Goal: Transaction & Acquisition: Book appointment/travel/reservation

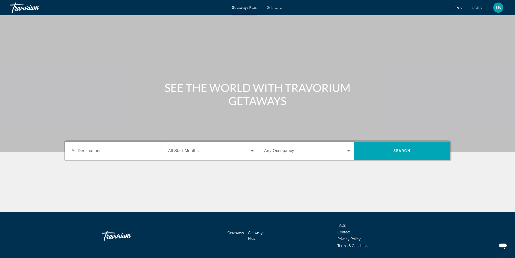
click at [116, 154] on div "Search widget" at bounding box center [115, 151] width 86 height 14
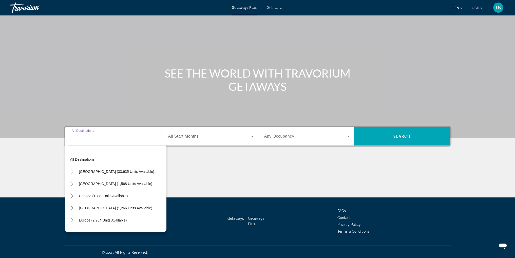
scroll to position [16, 0]
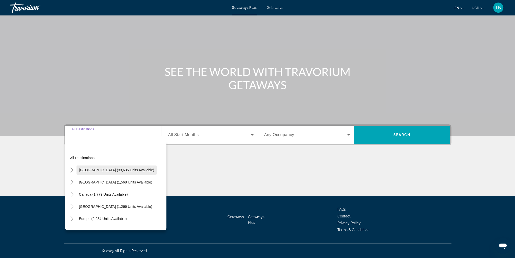
click at [107, 170] on span "[GEOGRAPHIC_DATA] (33,635 units available)" at bounding box center [116, 170] width 75 height 4
type input "**********"
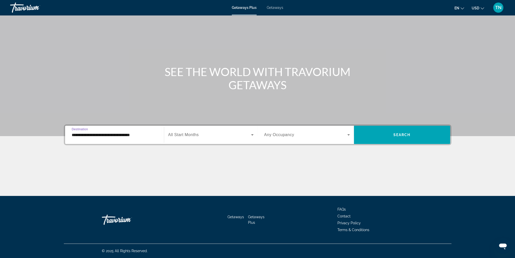
click at [211, 136] on span "Search widget" at bounding box center [209, 135] width 83 height 6
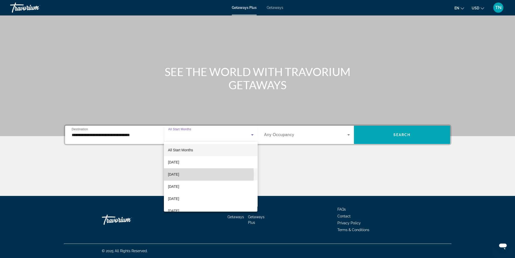
click at [179, 175] on span "[DATE]" at bounding box center [173, 174] width 11 height 6
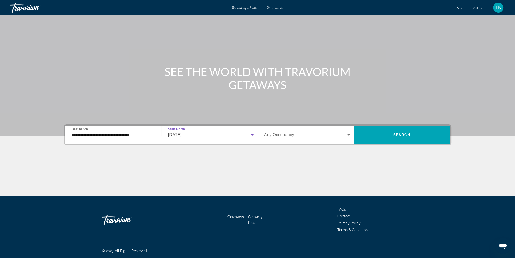
click at [302, 134] on span "Search widget" at bounding box center [305, 135] width 83 height 6
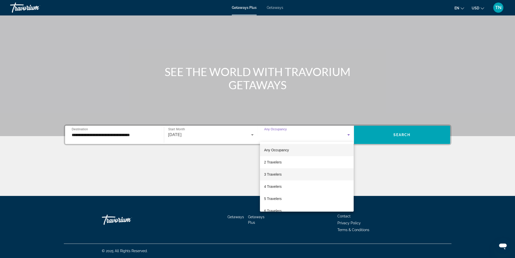
click at [274, 177] on span "3 Travelers" at bounding box center [272, 174] width 17 height 6
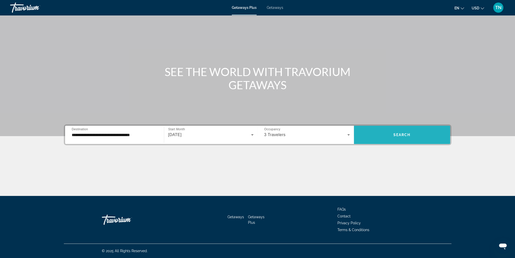
click at [402, 137] on span "Search widget" at bounding box center [402, 135] width 96 height 12
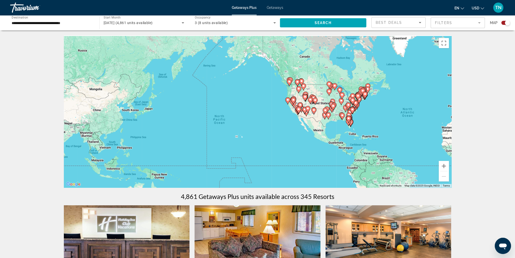
drag, startPoint x: 195, startPoint y: 111, endPoint x: 364, endPoint y: 119, distance: 168.5
click at [364, 119] on div "To activate drag with keyboard, press Alt + Enter. Once in keyboard drag state,…" at bounding box center [258, 111] width 388 height 152
click at [443, 166] on button "Zoom in" at bounding box center [444, 166] width 10 height 10
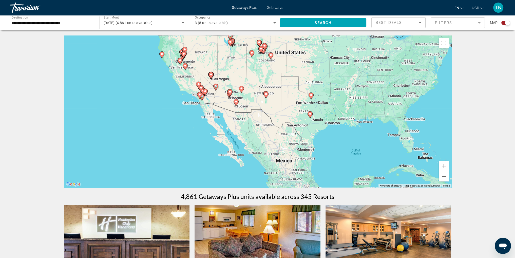
drag, startPoint x: 416, startPoint y: 135, endPoint x: 198, endPoint y: 109, distance: 219.5
click at [198, 109] on div "To activate drag with keyboard, press Alt + Enter. Once in keyboard drag state,…" at bounding box center [258, 111] width 388 height 152
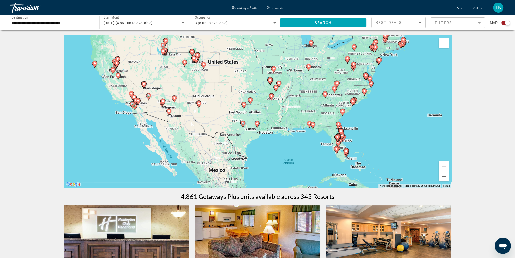
drag, startPoint x: 349, startPoint y: 97, endPoint x: 283, endPoint y: 106, distance: 66.2
click at [275, 107] on div "To activate drag with keyboard, press Alt + Enter. Once in keyboard drag state,…" at bounding box center [258, 111] width 388 height 152
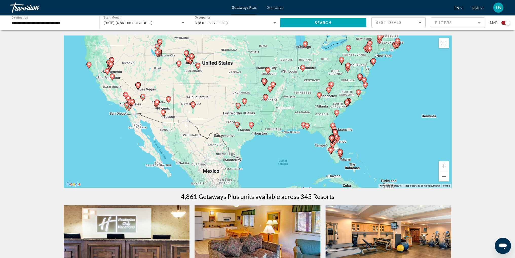
click at [442, 165] on button "Zoom in" at bounding box center [444, 166] width 10 height 10
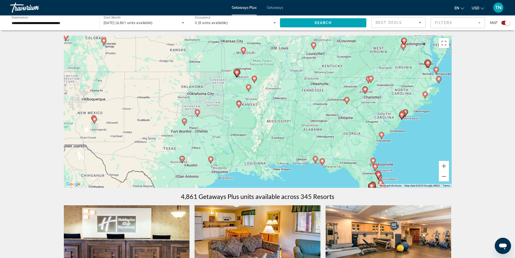
drag, startPoint x: 403, startPoint y: 104, endPoint x: 367, endPoint y: 121, distance: 39.9
click at [367, 121] on div "To activate drag with keyboard, press Alt + Enter. Once in keyboard drag state,…" at bounding box center [258, 111] width 388 height 152
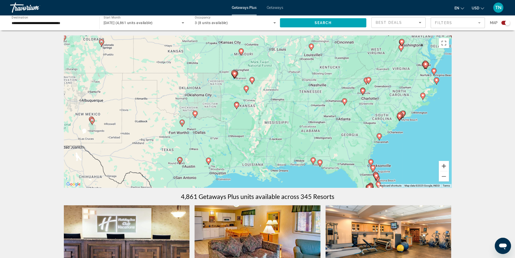
click at [447, 167] on button "Zoom in" at bounding box center [444, 166] width 10 height 10
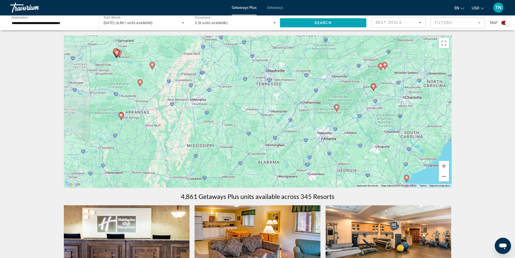
drag, startPoint x: 386, startPoint y: 114, endPoint x: 329, endPoint y: 125, distance: 58.7
click at [329, 125] on div "To activate drag with keyboard, press Alt + Enter. Once in keyboard drag state,…" at bounding box center [258, 111] width 388 height 152
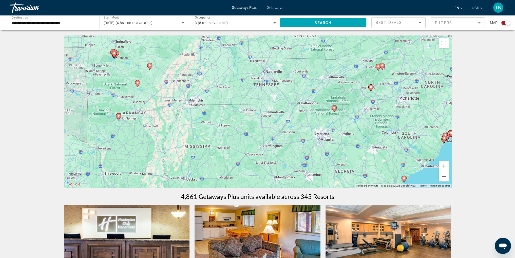
click at [333, 107] on image "Main content" at bounding box center [334, 107] width 3 height 3
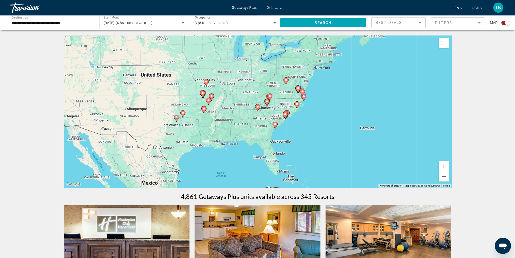
click at [259, 108] on icon "Main content" at bounding box center [257, 107] width 5 height 7
type input "**********"
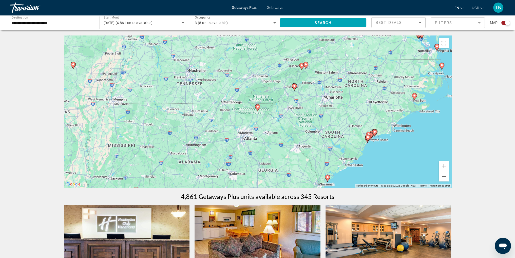
click at [258, 108] on icon "Main content" at bounding box center [257, 107] width 5 height 7
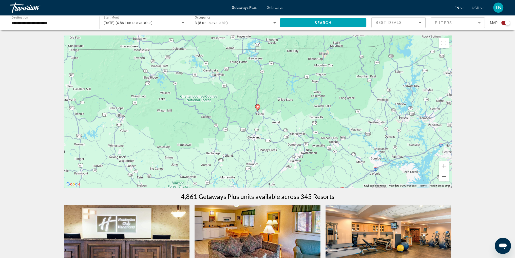
click at [258, 108] on icon "Main content" at bounding box center [257, 107] width 5 height 7
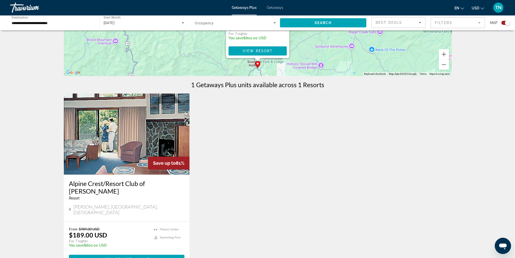
scroll to position [177, 0]
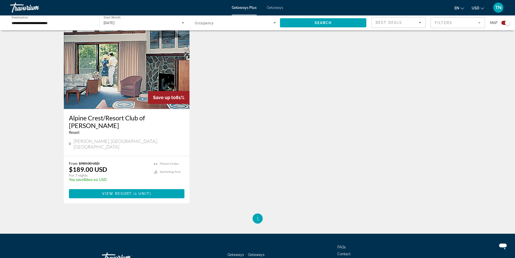
click at [114, 93] on img "Main content" at bounding box center [127, 68] width 126 height 81
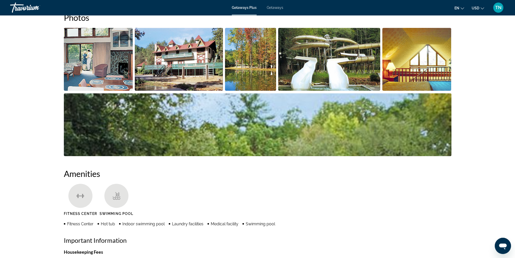
scroll to position [203, 0]
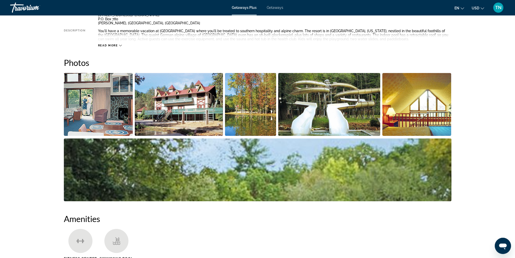
click at [97, 115] on img "Open full-screen image slider" at bounding box center [98, 104] width 69 height 63
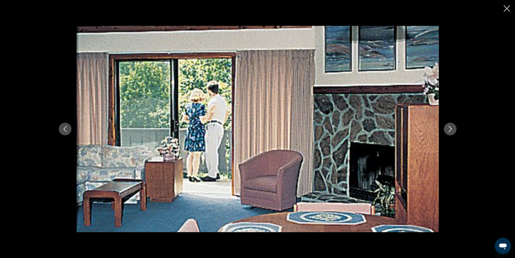
click at [451, 128] on icon "Next image" at bounding box center [450, 129] width 6 height 6
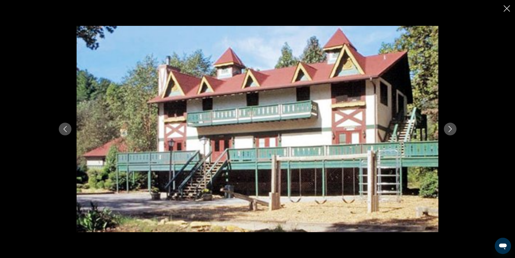
click at [451, 128] on icon "Next image" at bounding box center [450, 129] width 6 height 6
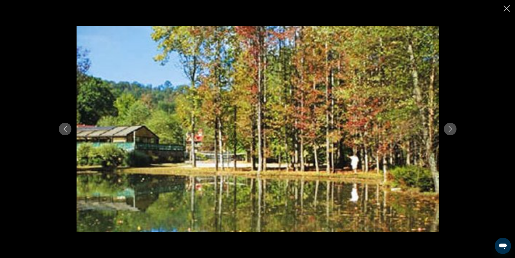
click at [451, 128] on icon "Next image" at bounding box center [450, 129] width 6 height 6
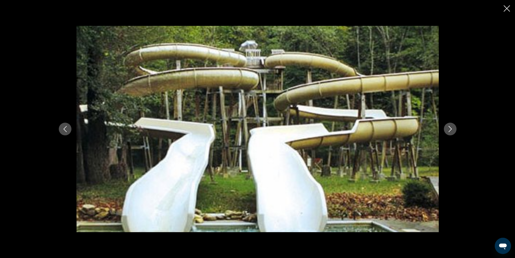
click at [451, 128] on icon "Next image" at bounding box center [450, 129] width 6 height 6
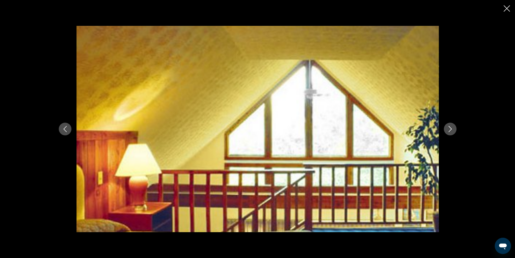
click at [451, 128] on icon "Next image" at bounding box center [450, 129] width 6 height 6
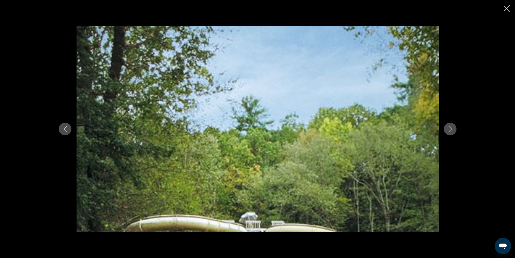
click at [451, 128] on icon "Next image" at bounding box center [450, 129] width 6 height 6
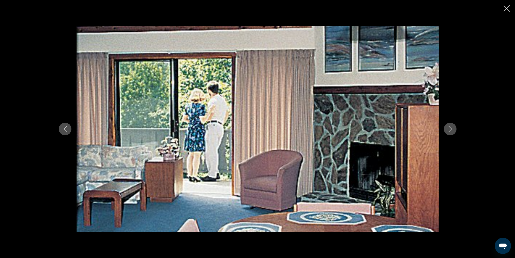
click at [451, 128] on icon "Next image" at bounding box center [450, 129] width 6 height 6
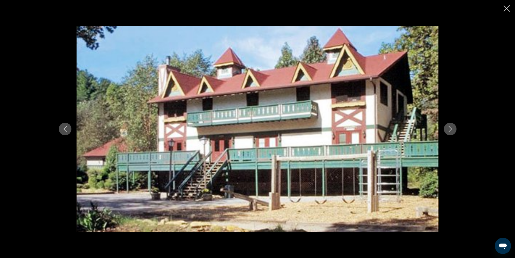
click at [451, 128] on icon "Next image" at bounding box center [450, 129] width 6 height 6
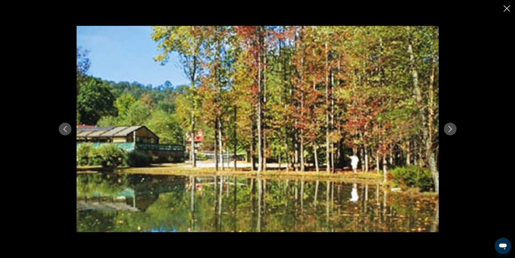
click at [506, 13] on div "prev next" at bounding box center [257, 129] width 515 height 258
click at [508, 8] on icon "Close slideshow" at bounding box center [507, 8] width 6 height 6
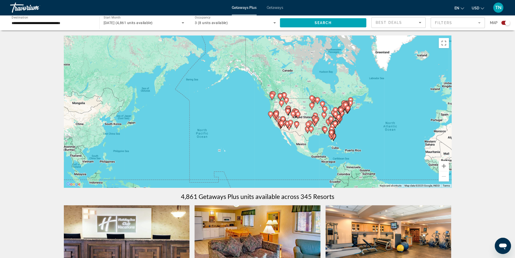
drag, startPoint x: 194, startPoint y: 125, endPoint x: 381, endPoint y: 156, distance: 189.8
click at [367, 152] on div "To activate drag with keyboard, press Alt + Enter. Once in keyboard drag state,…" at bounding box center [258, 111] width 388 height 152
drag, startPoint x: 381, startPoint y: 156, endPoint x: 384, endPoint y: 155, distance: 2.7
click at [382, 156] on div "To activate drag with keyboard, press Alt + Enter. Once in keyboard drag state,…" at bounding box center [258, 111] width 388 height 152
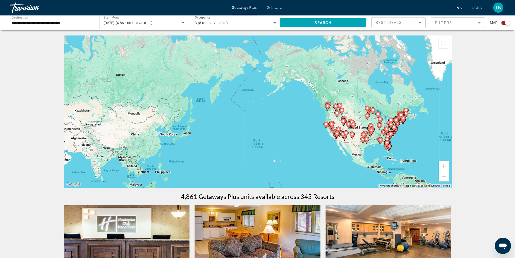
click at [445, 167] on button "Zoom in" at bounding box center [444, 166] width 10 height 10
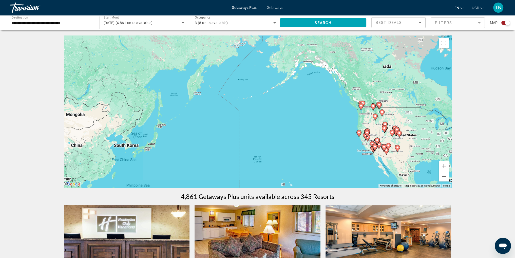
click at [445, 167] on button "Zoom in" at bounding box center [444, 166] width 10 height 10
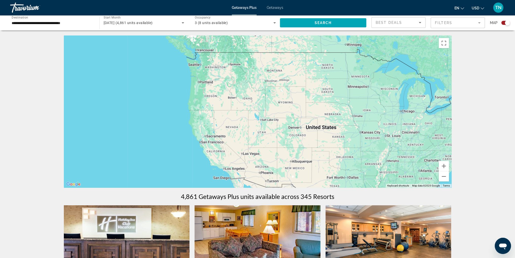
drag, startPoint x: 410, startPoint y: 145, endPoint x: 70, endPoint y: 97, distance: 343.6
click at [70, 97] on div "Main content" at bounding box center [258, 111] width 388 height 152
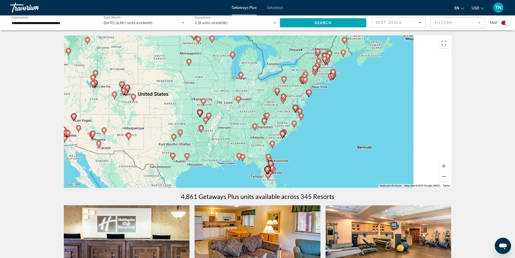
drag, startPoint x: 269, startPoint y: 120, endPoint x: 99, endPoint y: 87, distance: 173.3
click at [99, 87] on div "To activate drag with keyboard, press Alt + Enter. Once in keyboard drag state,…" at bounding box center [258, 111] width 388 height 152
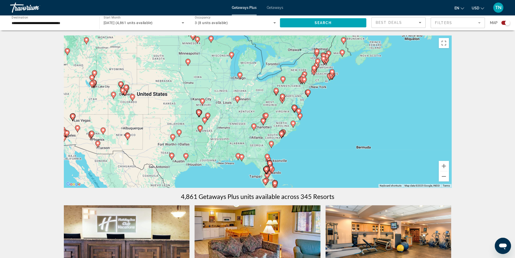
click at [376, 122] on div "To activate drag with keyboard, press Alt + Enter. Once in keyboard drag state,…" at bounding box center [258, 111] width 388 height 152
click at [441, 164] on button "Zoom in" at bounding box center [444, 166] width 10 height 10
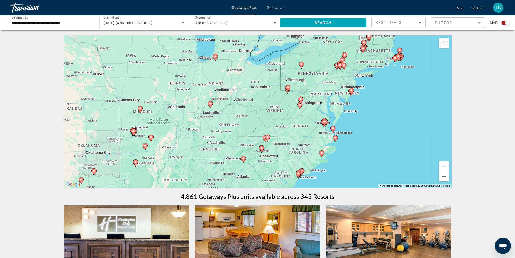
drag, startPoint x: 376, startPoint y: 151, endPoint x: 368, endPoint y: 171, distance: 21.5
click at [368, 171] on div "To activate drag with keyboard, press Alt + Enter. Once in keyboard drag state,…" at bounding box center [258, 111] width 388 height 152
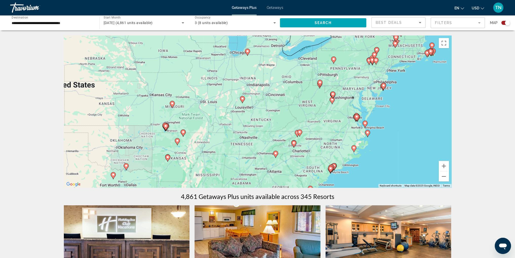
drag, startPoint x: 271, startPoint y: 167, endPoint x: 307, endPoint y: 156, distance: 37.4
click at [307, 156] on div "To activate drag with keyboard, press Alt + Enter. Once in keyboard drag state,…" at bounding box center [258, 111] width 388 height 152
click at [294, 146] on icon "Main content" at bounding box center [294, 144] width 5 height 7
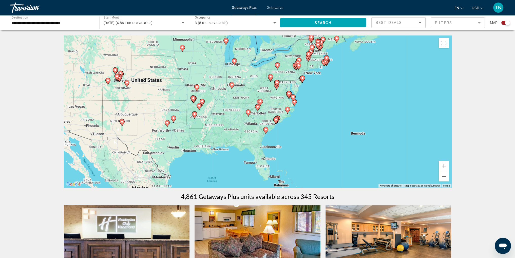
click at [258, 109] on icon "Main content" at bounding box center [257, 107] width 5 height 7
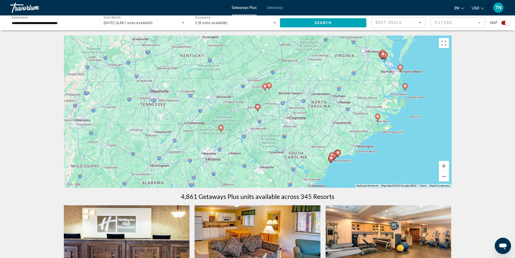
click at [257, 110] on gmp-advanced-marker "Main content" at bounding box center [257, 108] width 5 height 8
type input "**********"
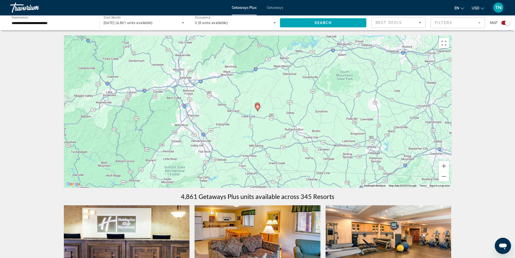
click at [258, 109] on icon "Main content" at bounding box center [257, 107] width 5 height 7
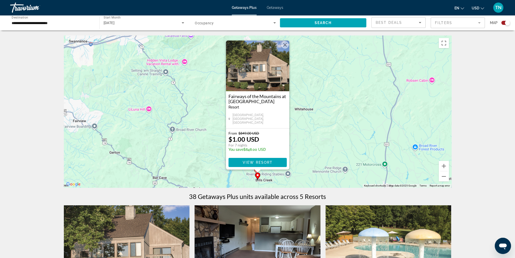
click at [257, 177] on icon "Main content" at bounding box center [257, 176] width 5 height 7
click at [256, 172] on div "Main content" at bounding box center [258, 171] width 6 height 3
click at [255, 170] on div "Main content" at bounding box center [258, 171] width 6 height 3
click at [321, 128] on div "To activate drag with keyboard, press Alt + Enter. Once in keyboard drag state,…" at bounding box center [258, 111] width 388 height 152
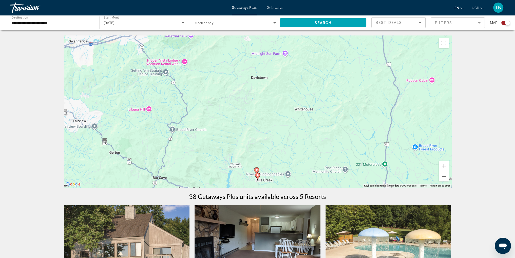
click at [257, 170] on image "Main content" at bounding box center [256, 169] width 3 height 3
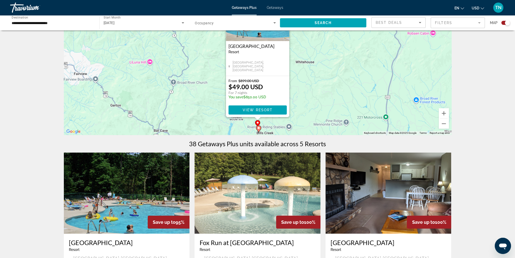
scroll to position [101, 0]
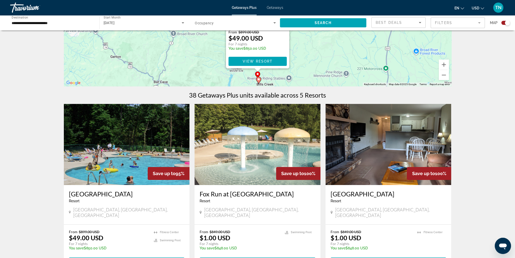
click at [257, 81] on gmp-advanced-marker "Main content" at bounding box center [258, 81] width 5 height 8
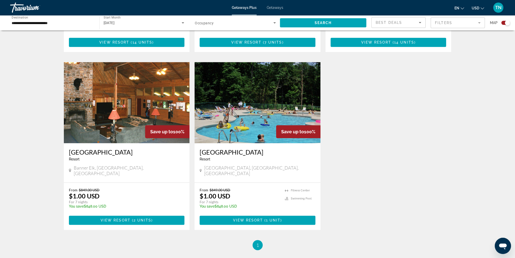
scroll to position [330, 0]
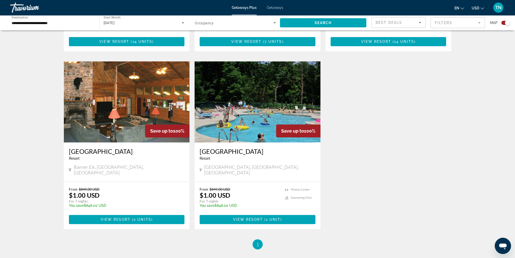
click at [138, 104] on img "Main content" at bounding box center [127, 101] width 126 height 81
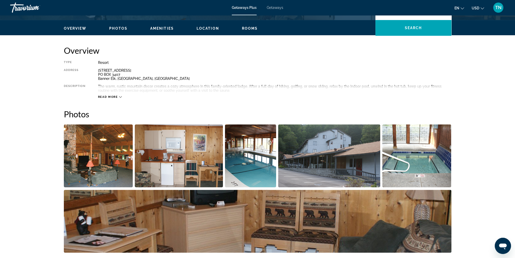
scroll to position [203, 0]
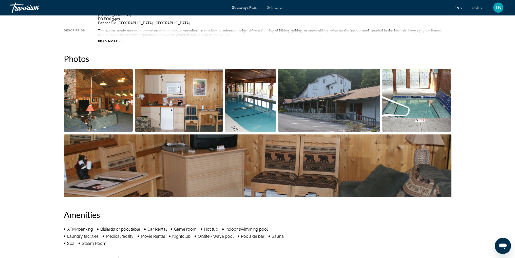
click at [112, 103] on img "Open full-screen image slider" at bounding box center [98, 100] width 69 height 63
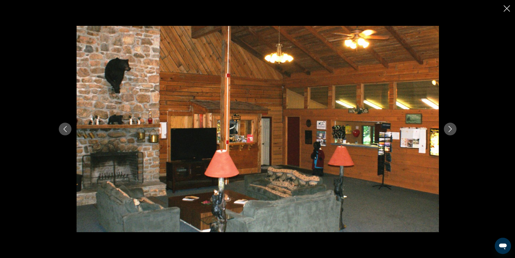
click at [452, 130] on icon "Next image" at bounding box center [450, 129] width 6 height 6
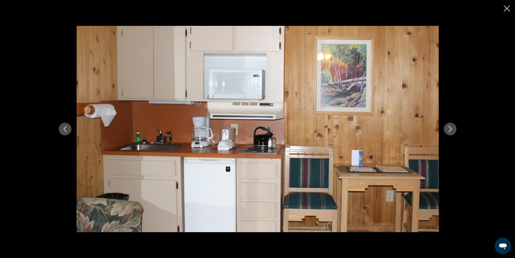
click at [452, 130] on icon "Next image" at bounding box center [450, 129] width 6 height 6
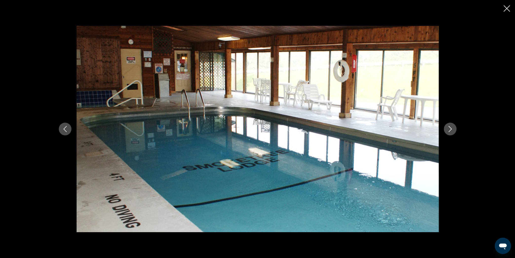
click at [452, 130] on icon "Next image" at bounding box center [450, 129] width 6 height 6
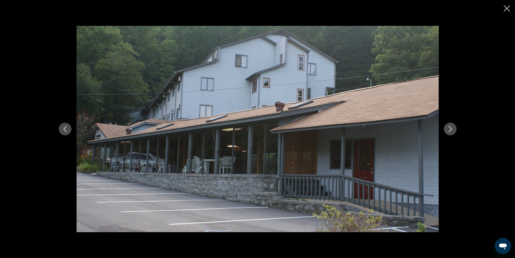
click at [452, 130] on icon "Next image" at bounding box center [450, 129] width 6 height 6
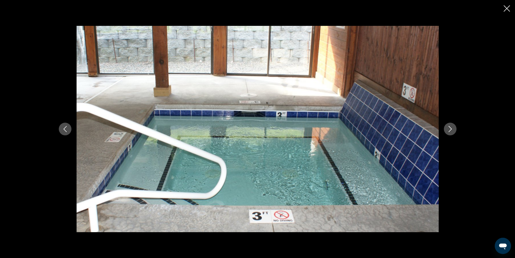
click at [452, 130] on icon "Next image" at bounding box center [450, 129] width 6 height 6
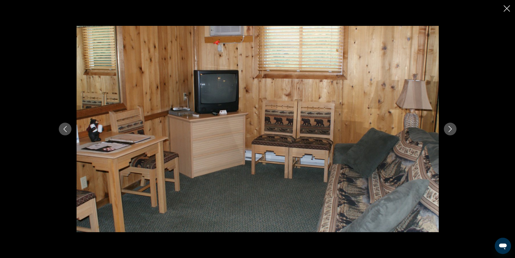
click at [452, 130] on icon "Next image" at bounding box center [450, 129] width 6 height 6
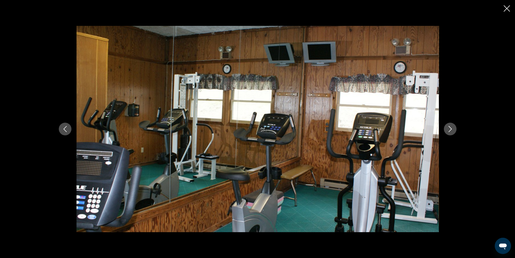
click at [452, 130] on icon "Next image" at bounding box center [450, 129] width 6 height 6
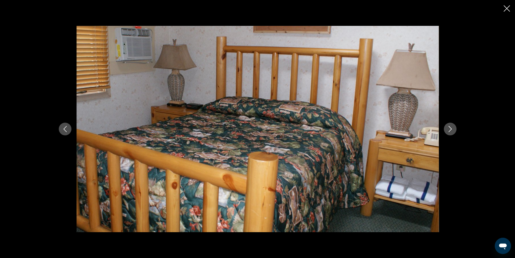
click at [452, 130] on icon "Next image" at bounding box center [450, 129] width 6 height 6
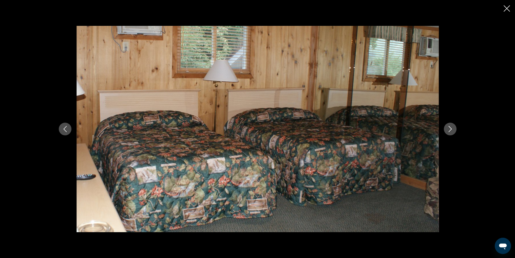
click at [503, 11] on div "prev next" at bounding box center [257, 129] width 515 height 258
click at [510, 7] on icon "Close slideshow" at bounding box center [507, 8] width 6 height 6
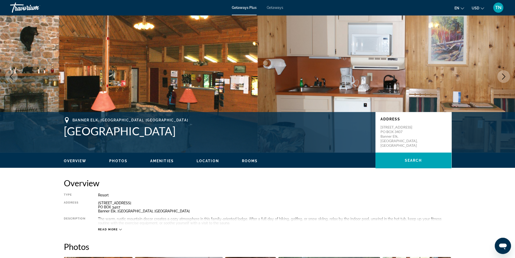
scroll to position [0, 0]
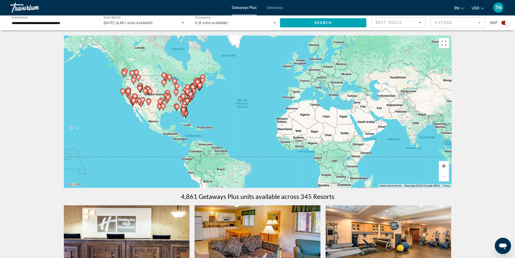
click at [446, 167] on button "Zoom in" at bounding box center [444, 166] width 10 height 10
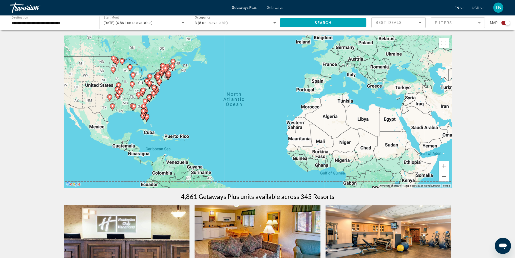
click at [446, 167] on button "Zoom in" at bounding box center [444, 166] width 10 height 10
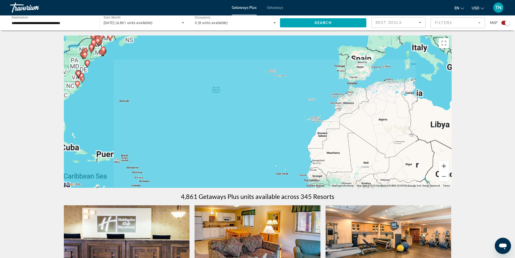
click at [446, 167] on button "Zoom in" at bounding box center [444, 166] width 10 height 10
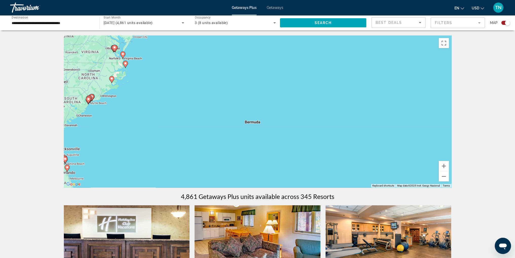
drag, startPoint x: 129, startPoint y: 101, endPoint x: 532, endPoint y: 143, distance: 404.5
click at [515, 143] on html "**********" at bounding box center [257, 129] width 515 height 258
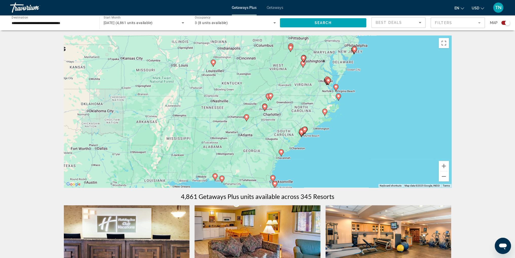
drag, startPoint x: 216, startPoint y: 78, endPoint x: 477, endPoint y: 120, distance: 264.3
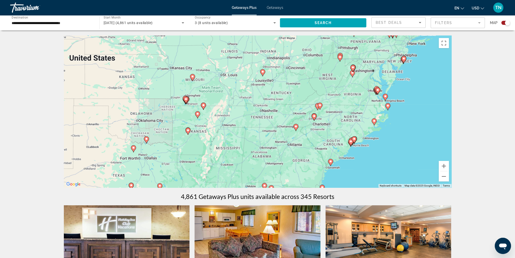
click at [320, 106] on image "Main content" at bounding box center [320, 105] width 3 height 3
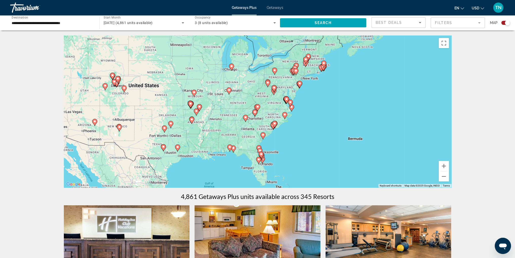
click at [258, 107] on image "Main content" at bounding box center [257, 106] width 3 height 3
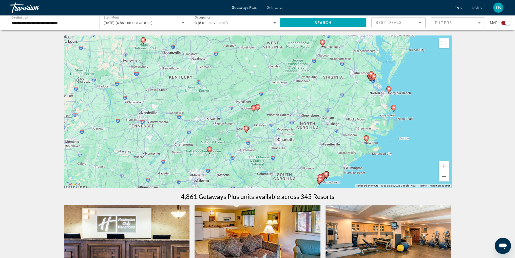
click at [258, 107] on image "Main content" at bounding box center [257, 106] width 3 height 3
type input "**********"
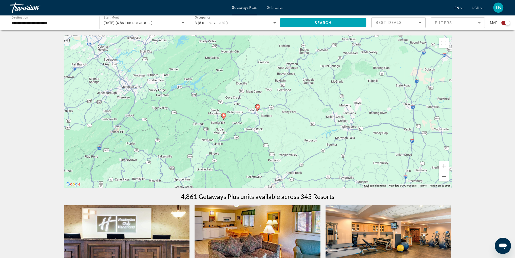
click at [257, 109] on icon "Main content" at bounding box center [257, 107] width 5 height 7
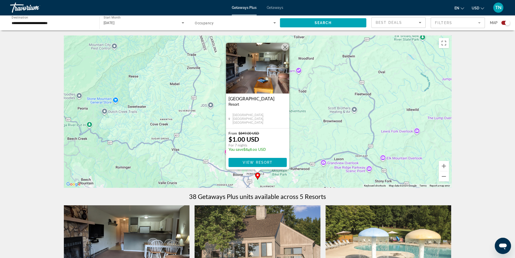
click at [235, 178] on div "To activate drag with keyboard, press Alt + Enter. Once in keyboard drag state,…" at bounding box center [258, 111] width 388 height 152
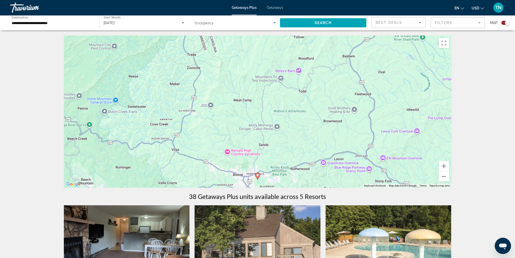
scroll to position [51, 0]
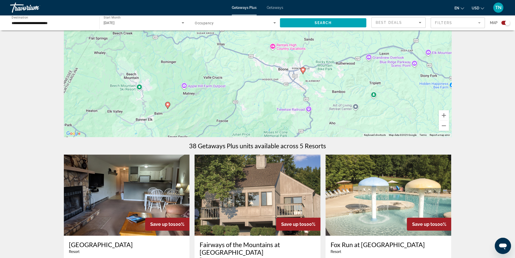
drag, startPoint x: 296, startPoint y: 119, endPoint x: 343, endPoint y: 63, distance: 72.7
click at [343, 63] on div "To activate drag with keyboard, press Alt + Enter. Once in keyboard drag state,…" at bounding box center [258, 61] width 388 height 152
click at [167, 106] on icon "Main content" at bounding box center [167, 105] width 5 height 7
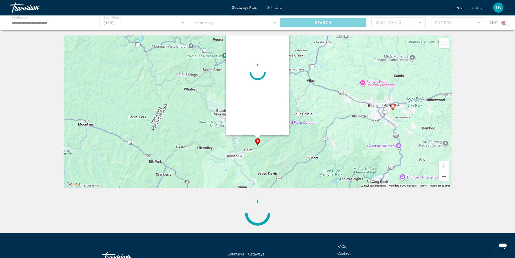
scroll to position [0, 0]
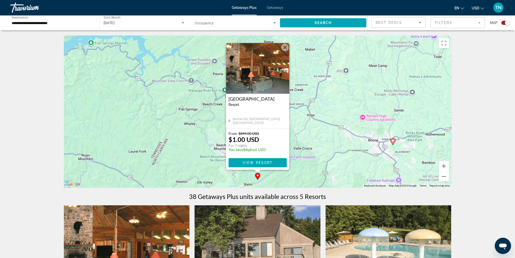
click at [343, 140] on div "To activate drag with keyboard, press Alt + Enter. Once in keyboard drag state,…" at bounding box center [258, 111] width 388 height 152
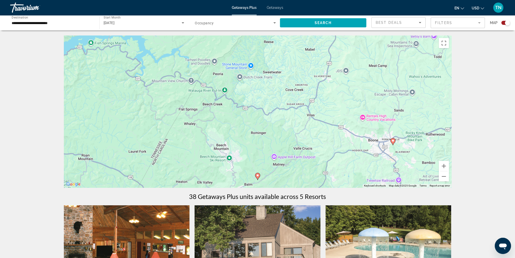
click at [393, 140] on image "Main content" at bounding box center [393, 140] width 3 height 3
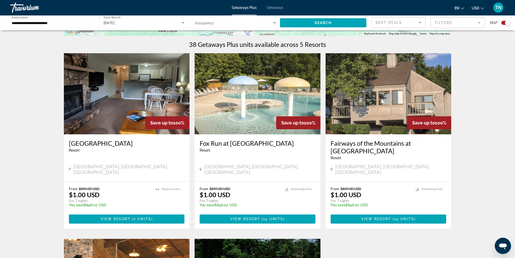
scroll to position [51, 0]
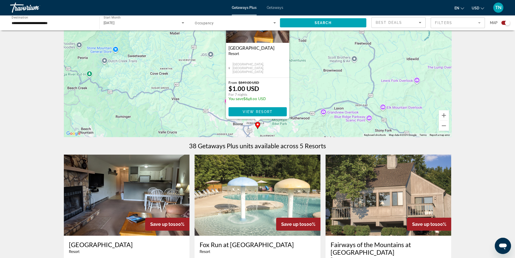
click at [318, 74] on div "To activate drag with keyboard, press Alt + Enter. Once in keyboard drag state,…" at bounding box center [258, 61] width 388 height 152
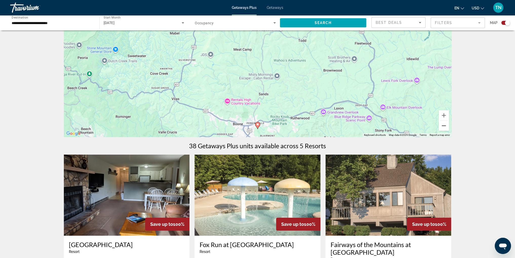
click at [446, 127] on button "Zoom out" at bounding box center [444, 126] width 10 height 10
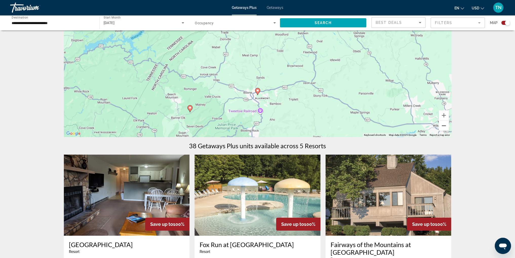
click at [445, 127] on button "Zoom out" at bounding box center [444, 126] width 10 height 10
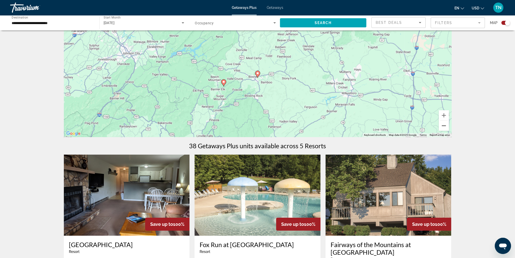
click at [445, 127] on button "Zoom out" at bounding box center [444, 126] width 10 height 10
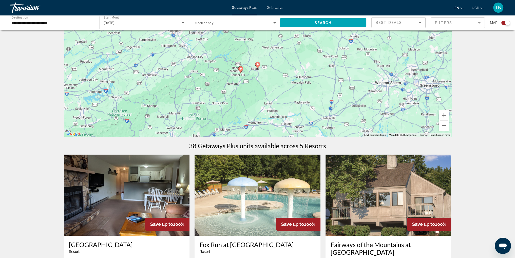
click at [445, 127] on button "Zoom out" at bounding box center [444, 126] width 10 height 10
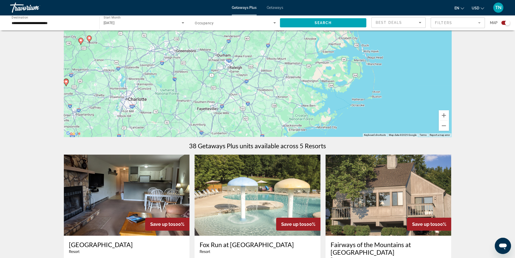
drag, startPoint x: 395, startPoint y: 94, endPoint x: 219, endPoint y: 69, distance: 177.3
click at [219, 69] on div "To activate drag with keyboard, press Alt + Enter. Once in keyboard drag state,…" at bounding box center [258, 61] width 388 height 152
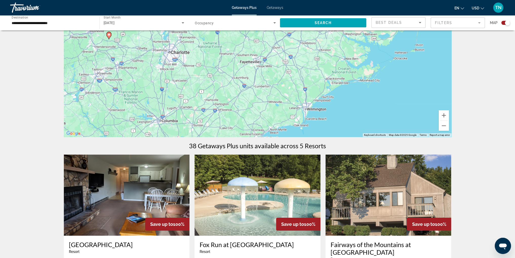
drag, startPoint x: 296, startPoint y: 111, endPoint x: 348, endPoint y: 65, distance: 69.2
click at [348, 65] on div "To activate drag with keyboard, press Alt + Enter. Once in keyboard drag state,…" at bounding box center [258, 61] width 388 height 152
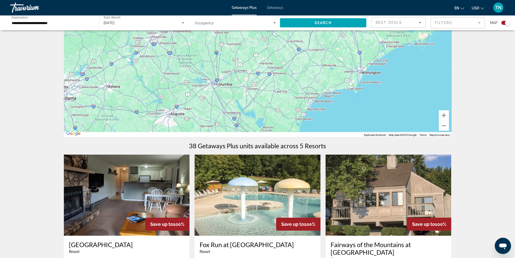
drag, startPoint x: 289, startPoint y: 100, endPoint x: 347, endPoint y: 61, distance: 69.7
click at [347, 61] on div "To activate drag with keyboard, press Alt + Enter. Once in keyboard drag state,…" at bounding box center [258, 61] width 388 height 152
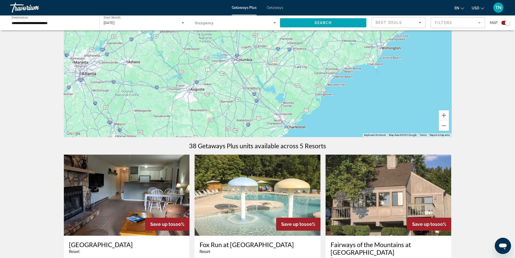
drag, startPoint x: 326, startPoint y: 86, endPoint x: 346, endPoint y: 62, distance: 31.7
click at [346, 62] on div "To activate drag with keyboard, press Alt + Enter. Once in keyboard drag state,…" at bounding box center [258, 61] width 388 height 152
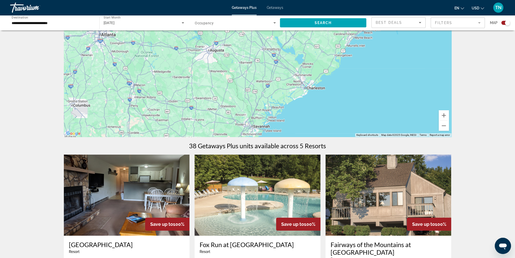
drag, startPoint x: 325, startPoint y: 80, endPoint x: 345, endPoint y: 40, distance: 44.7
click at [345, 40] on div "To activate drag with keyboard, press Alt + Enter. Once in keyboard drag state,…" at bounding box center [258, 61] width 388 height 152
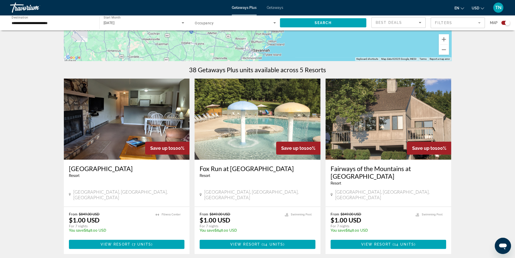
scroll to position [0, 0]
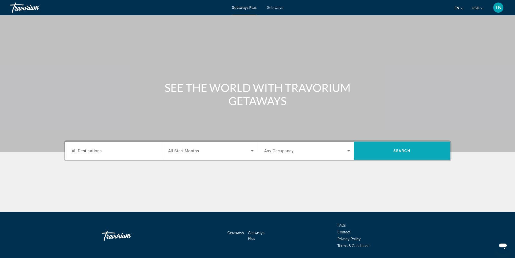
click at [394, 152] on span "Search" at bounding box center [402, 151] width 17 height 4
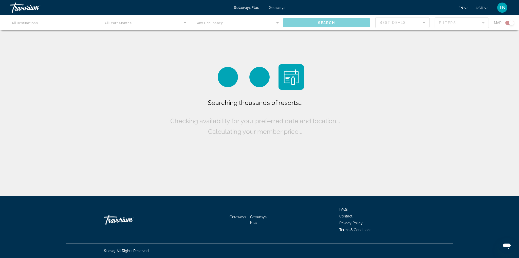
click at [139, 25] on div "Main content" at bounding box center [259, 22] width 519 height 15
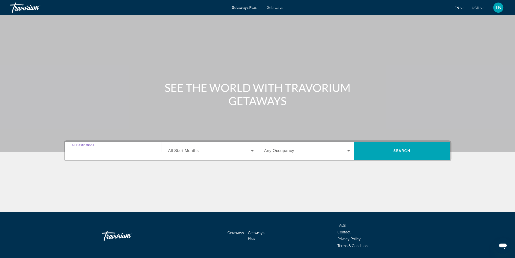
click at [113, 152] on input "Destination All Destinations" at bounding box center [115, 151] width 86 height 6
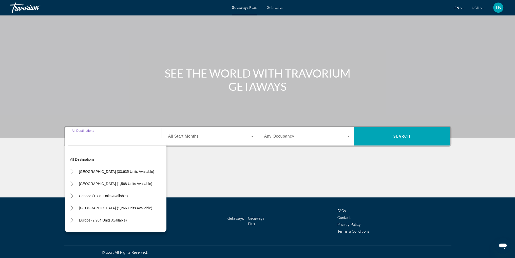
scroll to position [16, 0]
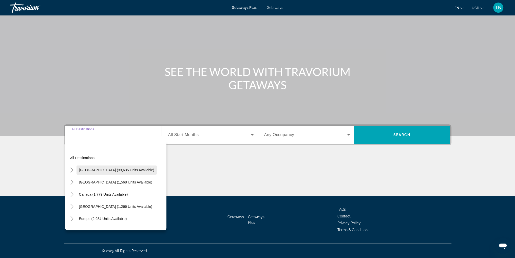
click at [102, 168] on span "[GEOGRAPHIC_DATA] (33,635 units available)" at bounding box center [116, 170] width 75 height 4
type input "**********"
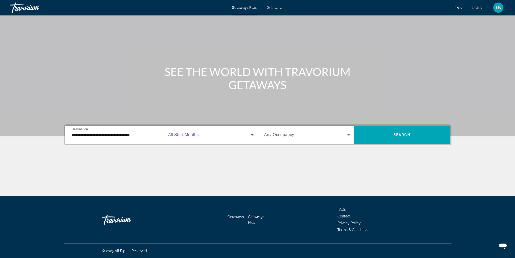
click at [221, 136] on span "Search widget" at bounding box center [209, 135] width 83 height 6
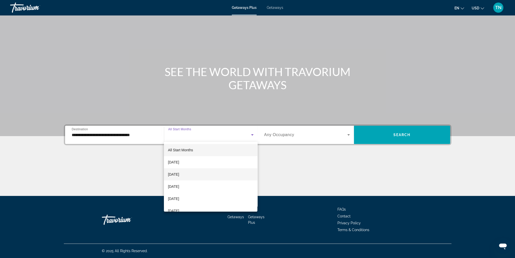
click at [179, 176] on span "[DATE]" at bounding box center [173, 174] width 11 height 6
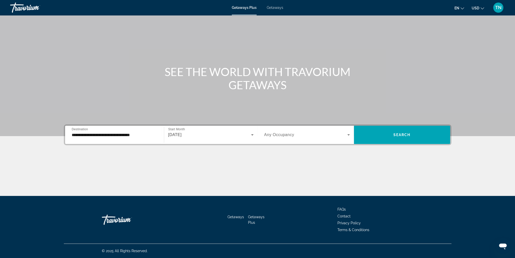
click at [291, 134] on span "Any Occupancy" at bounding box center [279, 135] width 30 height 4
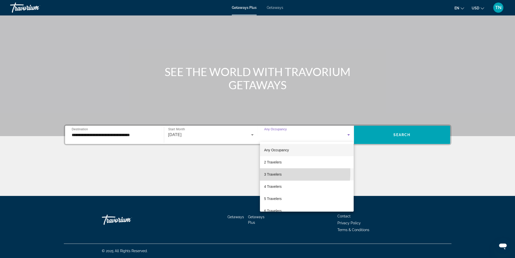
click at [275, 173] on span "3 Travelers" at bounding box center [272, 174] width 17 height 6
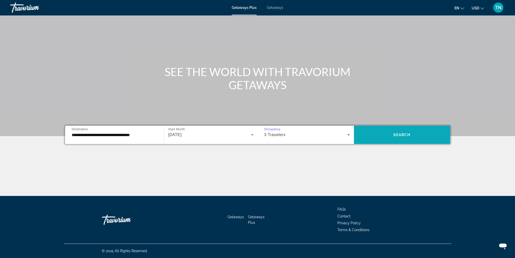
click at [383, 131] on span "Search widget" at bounding box center [402, 135] width 96 height 12
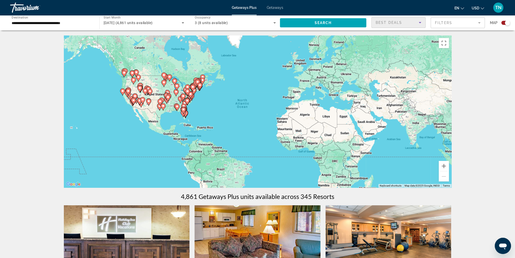
click at [417, 23] on icon "Sort by" at bounding box center [420, 23] width 6 height 6
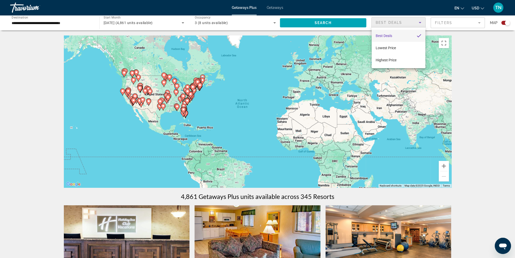
click at [417, 23] on div at bounding box center [257, 129] width 515 height 258
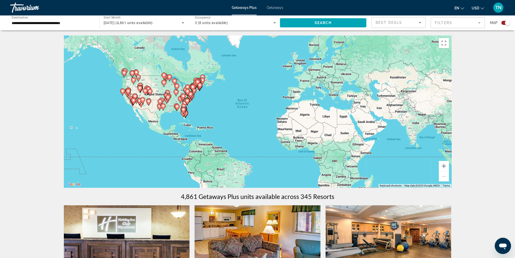
click at [466, 25] on mat-form-field "Filters" at bounding box center [458, 22] width 54 height 11
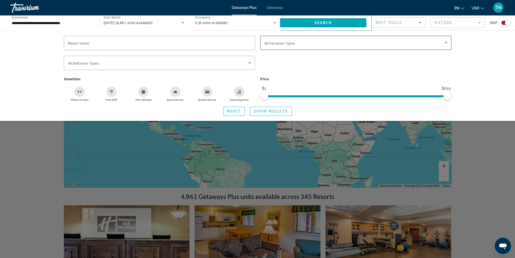
click at [280, 44] on span "All Vacation Types" at bounding box center [279, 43] width 31 height 4
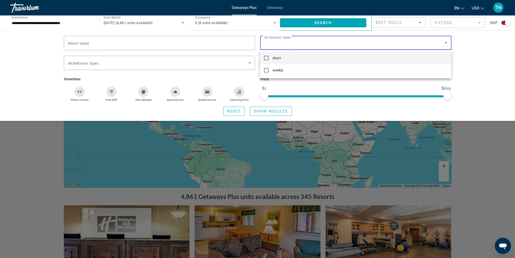
click at [267, 58] on mat-pseudo-checkbox at bounding box center [266, 58] width 5 height 5
click at [487, 76] on div at bounding box center [257, 129] width 515 height 258
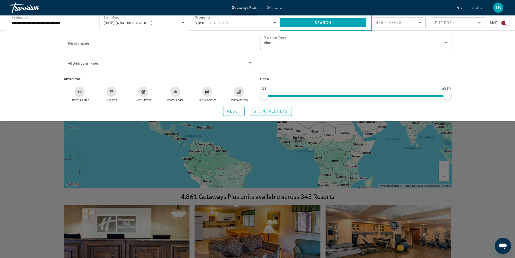
click at [269, 111] on span "Show Results" at bounding box center [271, 111] width 34 height 4
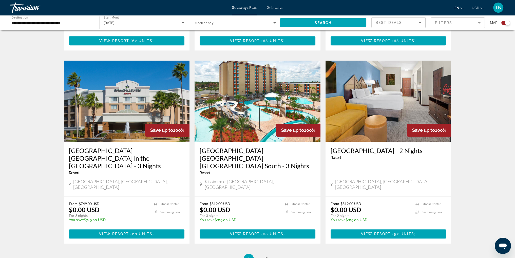
scroll to position [699, 0]
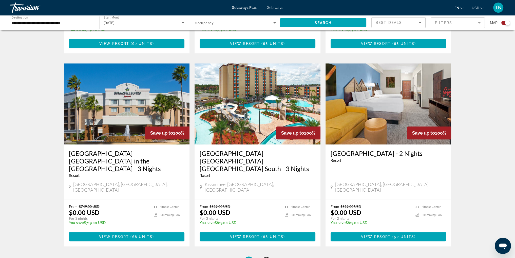
click at [266, 258] on span "2" at bounding box center [266, 262] width 3 height 6
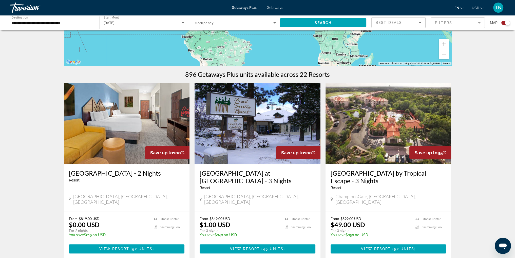
scroll to position [152, 0]
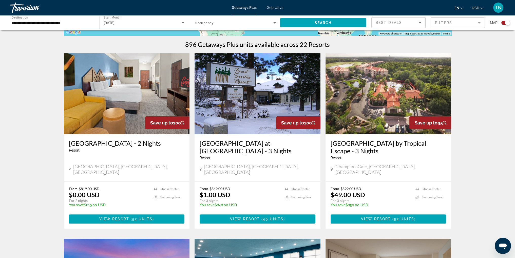
click at [371, 111] on img "Main content" at bounding box center [389, 93] width 126 height 81
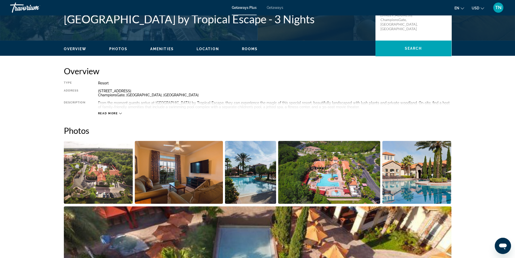
scroll to position [203, 0]
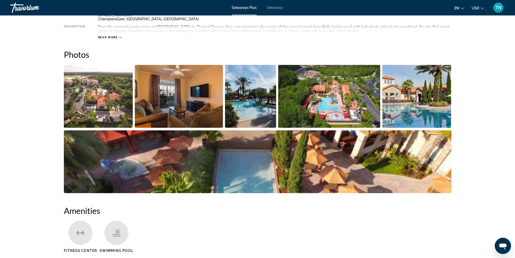
click at [101, 111] on img "Open full-screen image slider" at bounding box center [98, 96] width 69 height 63
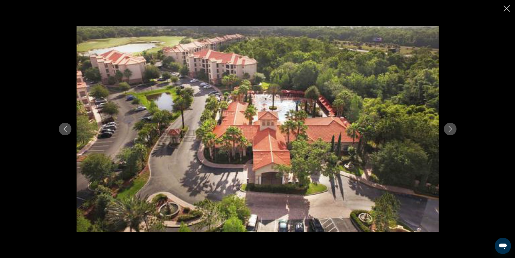
click at [452, 130] on icon "Next image" at bounding box center [450, 129] width 6 height 6
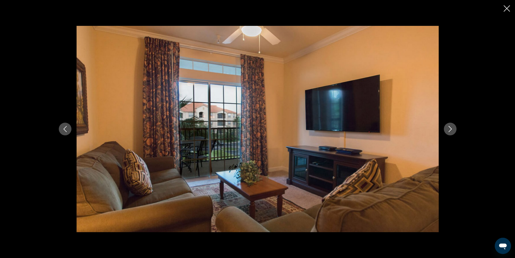
click at [452, 130] on icon "Next image" at bounding box center [450, 129] width 6 height 6
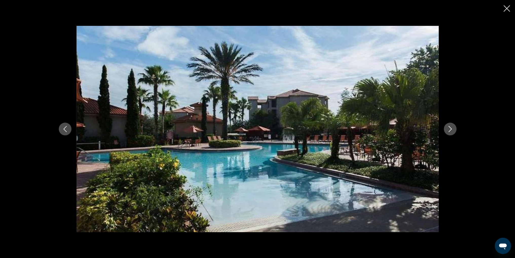
click at [452, 130] on icon "Next image" at bounding box center [450, 129] width 6 height 6
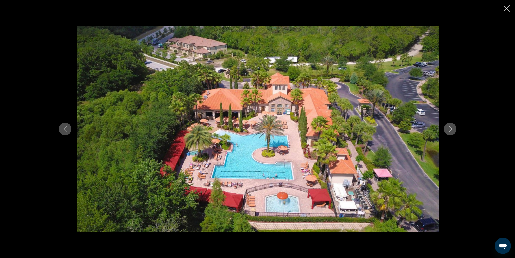
click at [452, 130] on icon "Next image" at bounding box center [450, 129] width 6 height 6
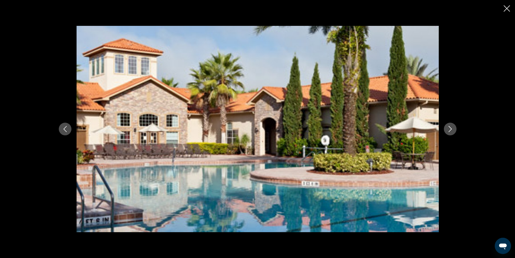
click at [452, 130] on icon "Next image" at bounding box center [450, 129] width 6 height 6
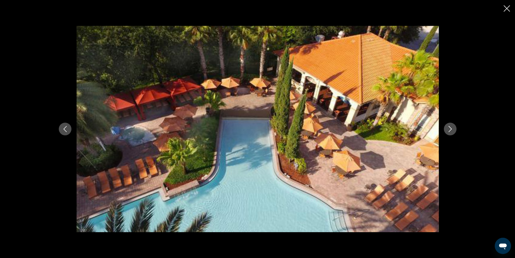
click at [452, 130] on icon "Next image" at bounding box center [450, 129] width 6 height 6
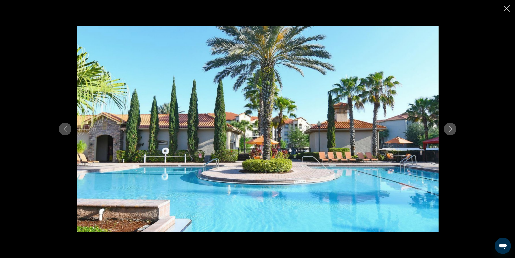
click at [452, 130] on icon "Next image" at bounding box center [450, 129] width 6 height 6
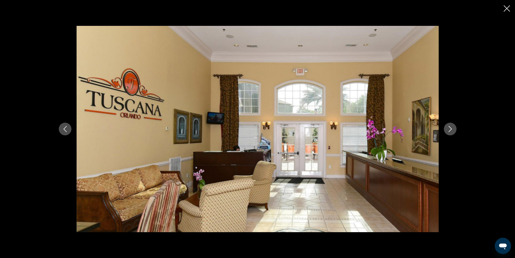
click at [452, 130] on icon "Next image" at bounding box center [450, 129] width 6 height 6
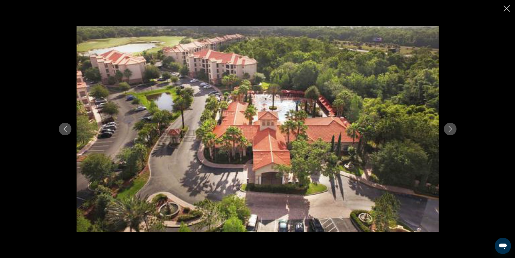
click at [452, 130] on icon "Next image" at bounding box center [450, 129] width 6 height 6
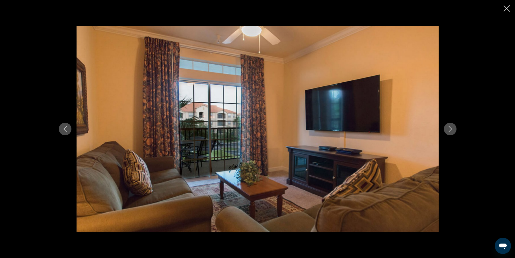
click at [452, 130] on icon "Next image" at bounding box center [450, 129] width 6 height 6
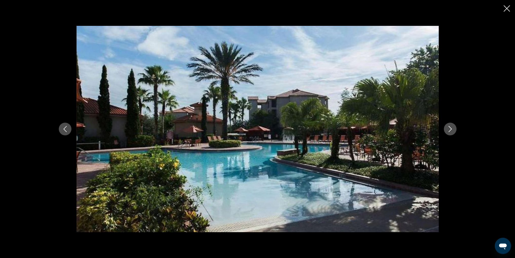
click at [452, 130] on icon "Next image" at bounding box center [450, 129] width 6 height 6
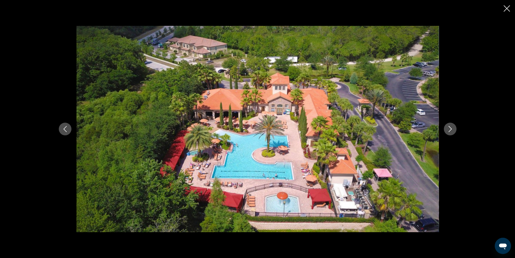
click at [452, 130] on icon "Next image" at bounding box center [450, 129] width 6 height 6
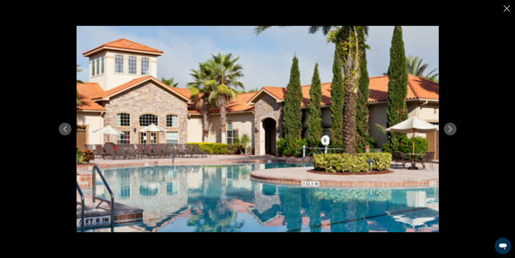
click at [505, 9] on icon "Close slideshow" at bounding box center [507, 8] width 6 height 6
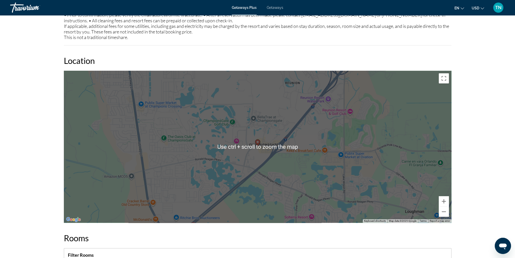
scroll to position [608, 0]
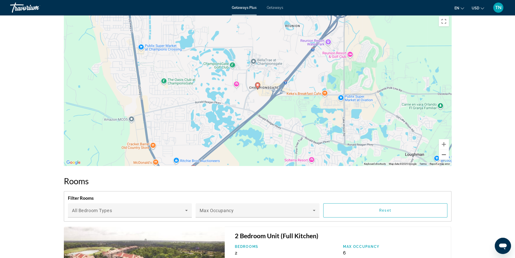
click at [443, 154] on button "Zoom out" at bounding box center [444, 155] width 10 height 10
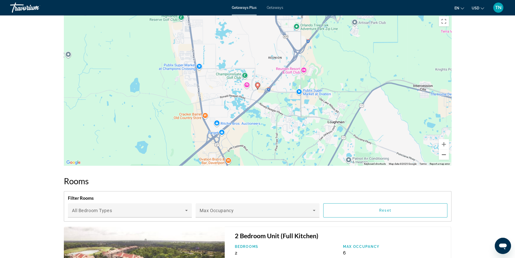
click at [443, 154] on button "Zoom out" at bounding box center [444, 155] width 10 height 10
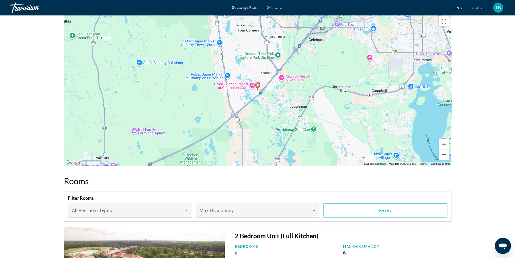
click at [443, 154] on button "Zoom out" at bounding box center [444, 155] width 10 height 10
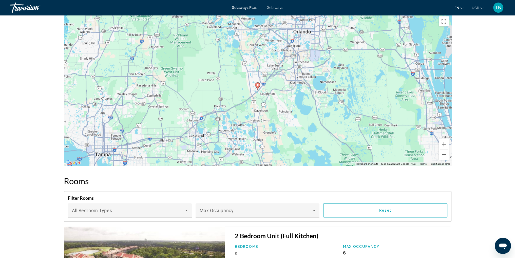
click at [443, 154] on button "Zoom out" at bounding box center [444, 155] width 10 height 10
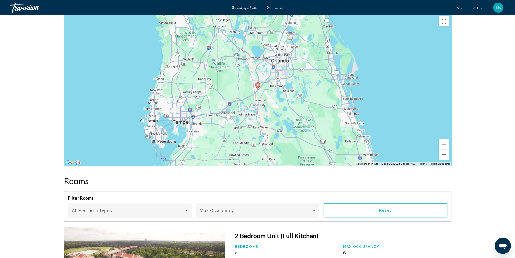
click at [443, 154] on button "Zoom out" at bounding box center [444, 155] width 10 height 10
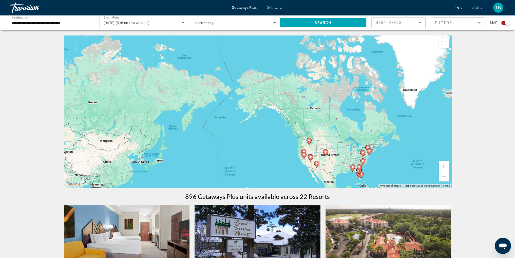
drag, startPoint x: 195, startPoint y: 113, endPoint x: 372, endPoint y: 174, distance: 187.0
click at [372, 174] on div "To activate drag with keyboard, press Alt + Enter. Once in keyboard drag state,…" at bounding box center [258, 111] width 388 height 152
click at [446, 166] on button "Zoom in" at bounding box center [444, 166] width 10 height 10
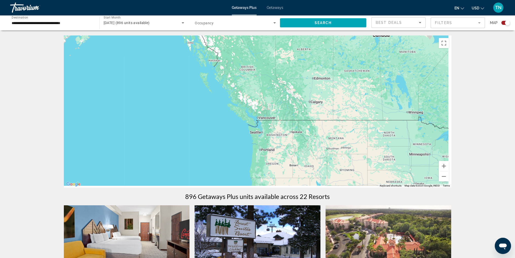
drag, startPoint x: 389, startPoint y: 151, endPoint x: 184, endPoint y: 38, distance: 234.3
click at [184, 38] on div "Main content" at bounding box center [258, 111] width 388 height 152
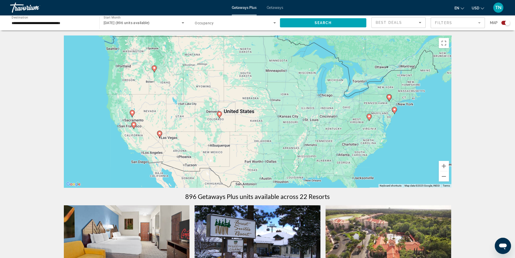
drag, startPoint x: 318, startPoint y: 111, endPoint x: 207, endPoint y: 46, distance: 128.6
click at [207, 46] on div "To activate drag with keyboard, press Alt + Enter. Once in keyboard drag state,…" at bounding box center [258, 111] width 388 height 152
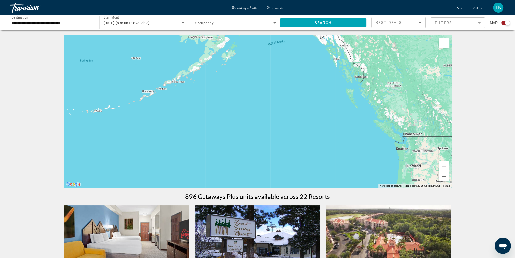
drag, startPoint x: 182, startPoint y: 93, endPoint x: 480, endPoint y: 195, distance: 314.8
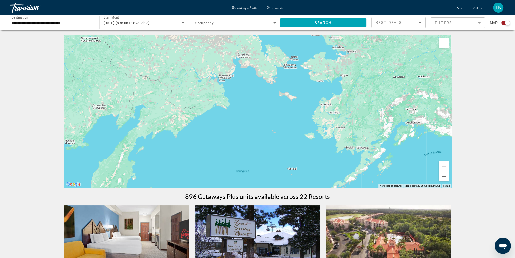
drag, startPoint x: 255, startPoint y: 86, endPoint x: 416, endPoint y: 202, distance: 197.8
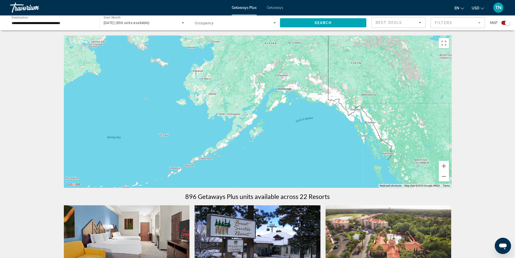
drag, startPoint x: 324, startPoint y: 107, endPoint x: 195, endPoint y: 73, distance: 133.1
click at [195, 73] on div "Main content" at bounding box center [258, 111] width 388 height 152
click at [443, 179] on button "Zoom out" at bounding box center [444, 176] width 10 height 10
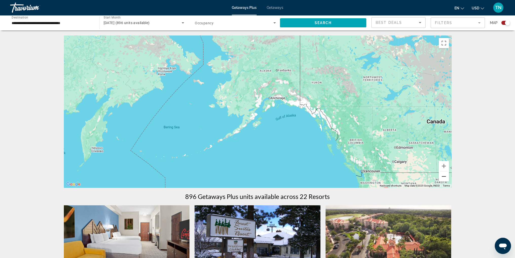
click at [443, 179] on button "Zoom out" at bounding box center [444, 176] width 10 height 10
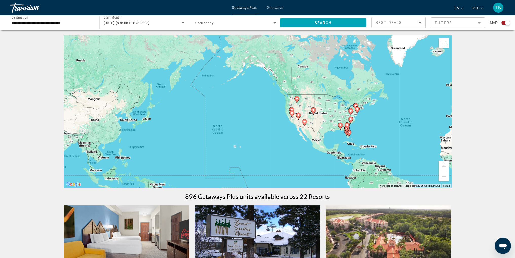
drag, startPoint x: 335, startPoint y: 173, endPoint x: 321, endPoint y: 128, distance: 47.3
click at [321, 128] on div "To activate drag with keyboard, press Alt + Enter. Once in keyboard drag state,…" at bounding box center [258, 111] width 388 height 152
click at [341, 127] on icon "Main content" at bounding box center [340, 126] width 5 height 7
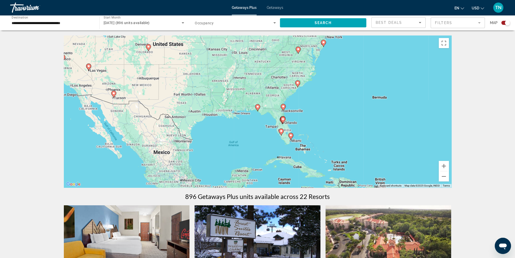
click at [258, 107] on image "Main content" at bounding box center [257, 106] width 3 height 3
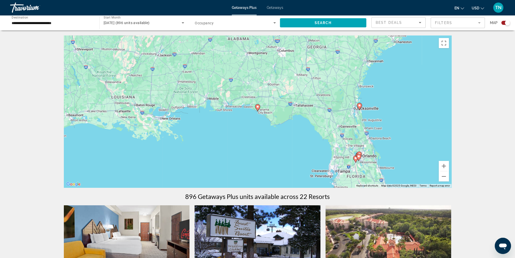
click at [257, 109] on icon "Main content" at bounding box center [257, 107] width 5 height 7
type input "**********"
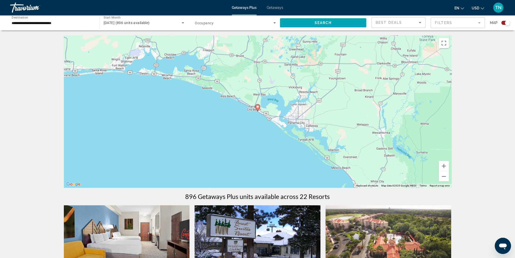
click at [257, 110] on icon "Main content" at bounding box center [257, 107] width 5 height 7
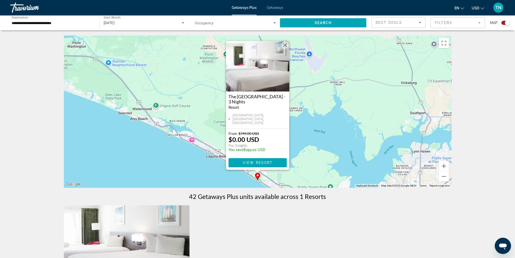
click at [260, 75] on img "Main content" at bounding box center [257, 66] width 63 height 51
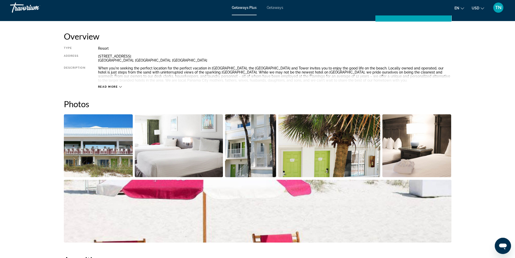
scroll to position [203, 0]
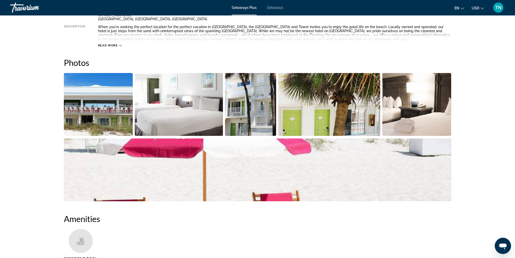
click at [107, 109] on img "Open full-screen image slider" at bounding box center [98, 104] width 69 height 63
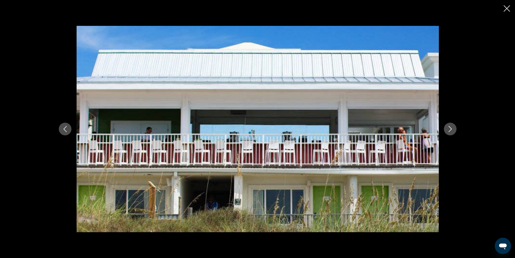
click at [451, 130] on icon "Next image" at bounding box center [450, 129] width 3 height 6
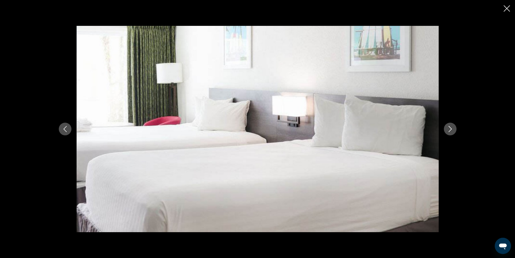
click at [451, 130] on icon "Next image" at bounding box center [450, 129] width 3 height 6
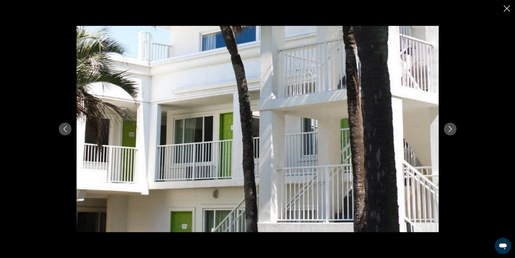
click at [451, 130] on icon "Next image" at bounding box center [450, 129] width 3 height 6
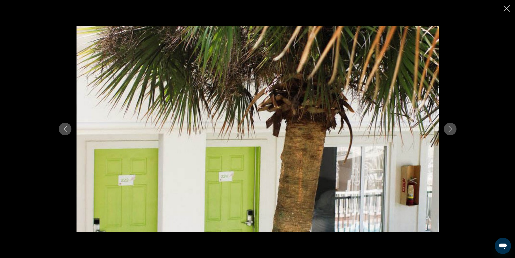
click at [451, 130] on icon "Next image" at bounding box center [450, 129] width 3 height 6
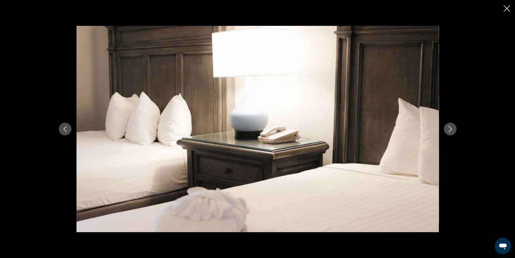
click at [451, 130] on icon "Next image" at bounding box center [450, 129] width 3 height 6
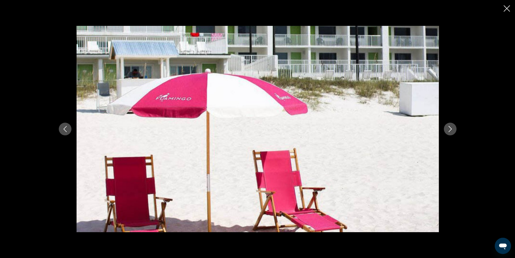
click at [451, 130] on icon "Next image" at bounding box center [450, 129] width 3 height 6
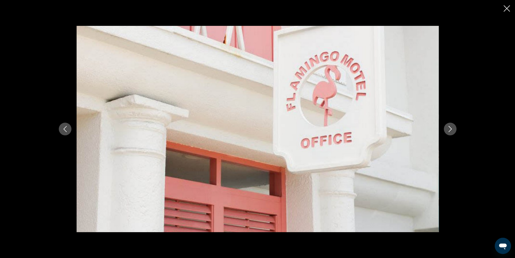
click at [451, 130] on icon "Next image" at bounding box center [450, 129] width 3 height 6
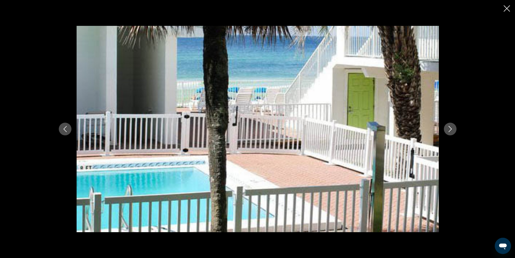
click at [451, 130] on icon "Next image" at bounding box center [450, 129] width 3 height 6
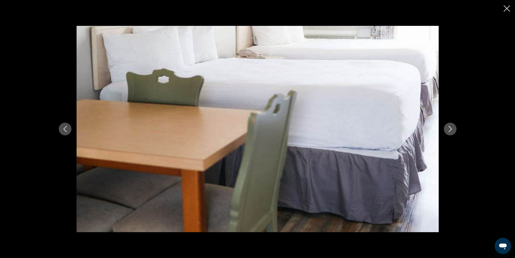
click at [451, 130] on icon "Next image" at bounding box center [450, 129] width 3 height 6
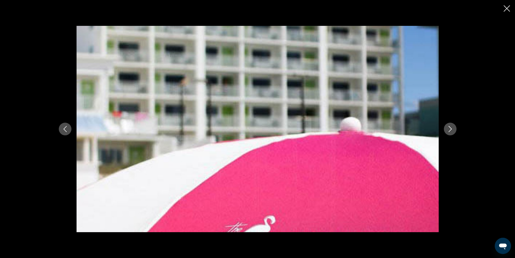
click at [451, 130] on icon "Next image" at bounding box center [450, 129] width 3 height 6
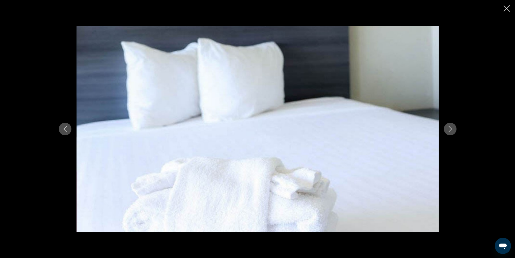
click at [508, 10] on icon "Close slideshow" at bounding box center [507, 8] width 6 height 6
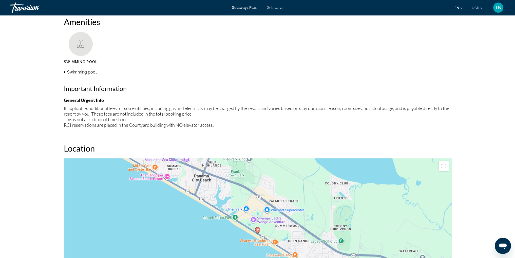
scroll to position [431, 0]
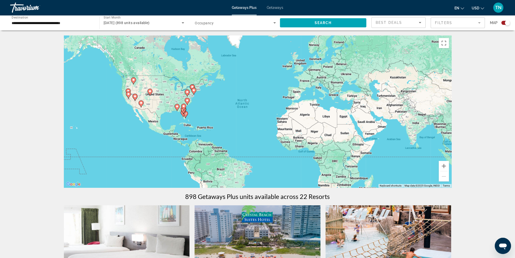
click at [236, 25] on span "Search widget" at bounding box center [234, 23] width 79 height 6
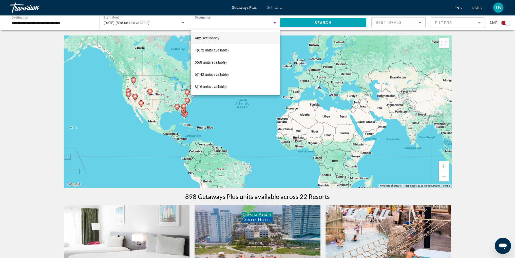
click at [236, 25] on div at bounding box center [257, 129] width 515 height 258
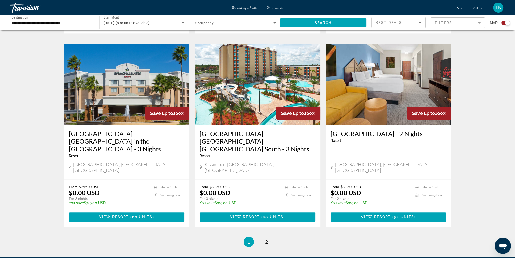
scroll to position [710, 0]
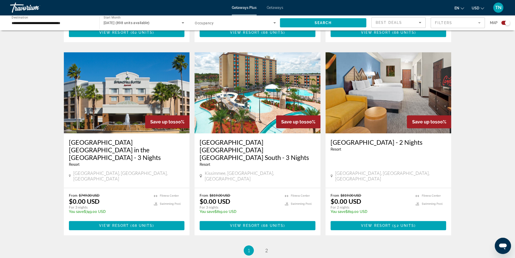
click at [258, 103] on img "Main content" at bounding box center [258, 92] width 126 height 81
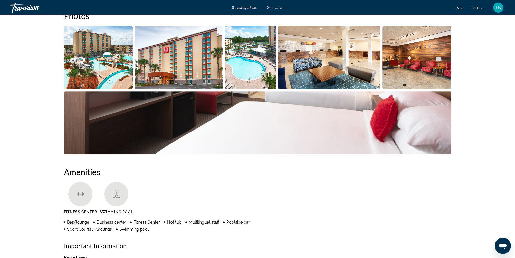
scroll to position [228, 0]
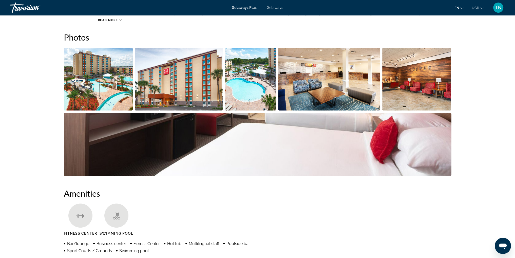
click at [101, 69] on img "Open full-screen image slider" at bounding box center [98, 79] width 69 height 63
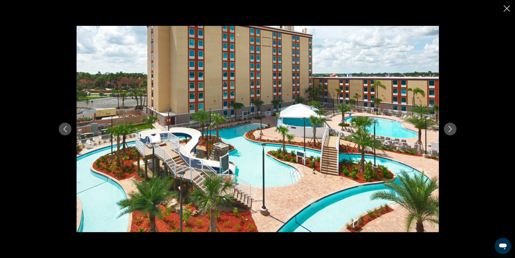
click at [449, 129] on icon "Next image" at bounding box center [450, 129] width 6 height 6
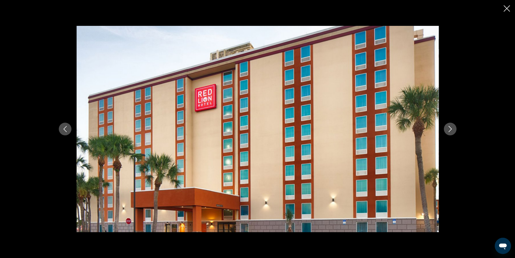
click at [449, 129] on icon "Next image" at bounding box center [450, 129] width 6 height 6
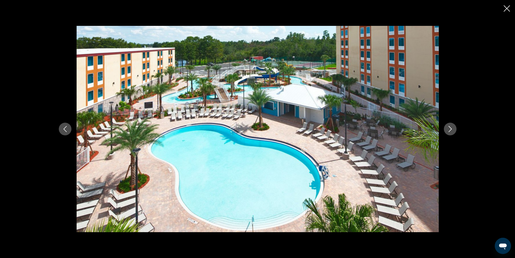
click at [449, 129] on icon "Next image" at bounding box center [450, 129] width 6 height 6
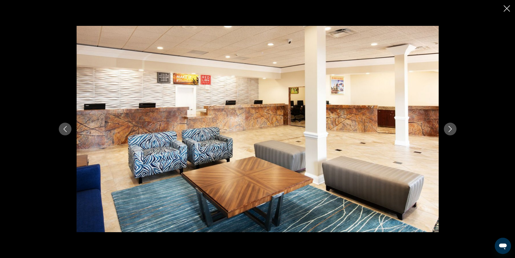
click at [449, 129] on icon "Next image" at bounding box center [450, 129] width 6 height 6
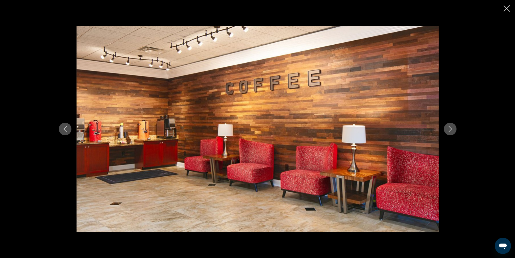
click at [449, 129] on icon "Next image" at bounding box center [450, 129] width 6 height 6
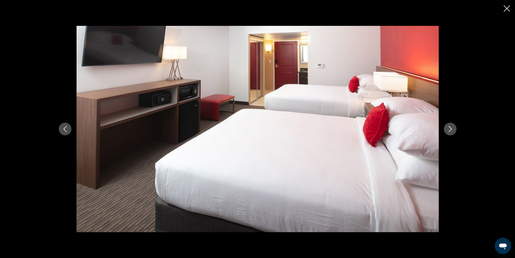
click at [449, 129] on icon "Next image" at bounding box center [450, 129] width 6 height 6
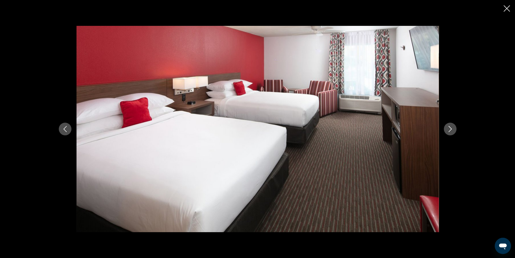
click at [449, 129] on icon "Next image" at bounding box center [450, 129] width 6 height 6
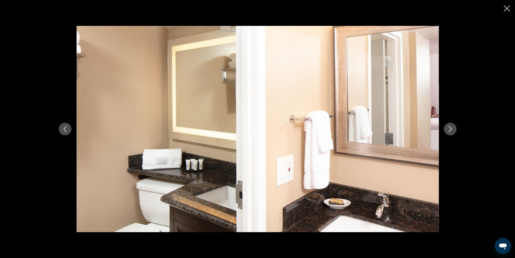
click at [507, 9] on icon "Close slideshow" at bounding box center [507, 8] width 6 height 6
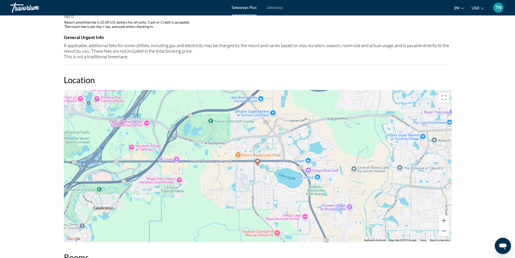
scroll to position [532, 0]
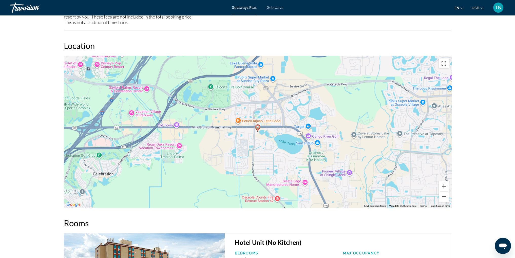
click at [446, 198] on button "Zoom out" at bounding box center [444, 197] width 10 height 10
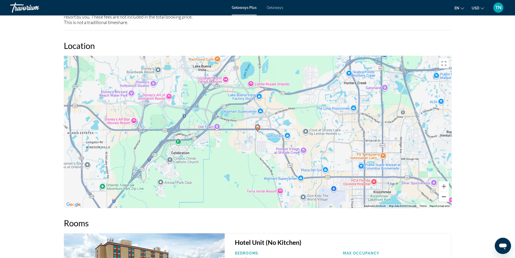
click at [446, 198] on button "Zoom out" at bounding box center [444, 197] width 10 height 10
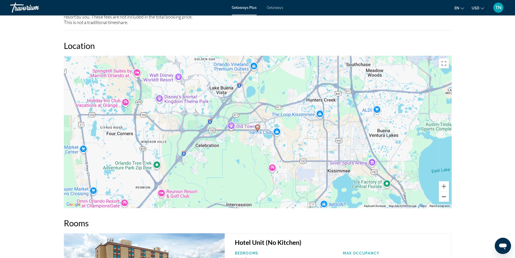
click at [446, 198] on button "Zoom out" at bounding box center [444, 197] width 10 height 10
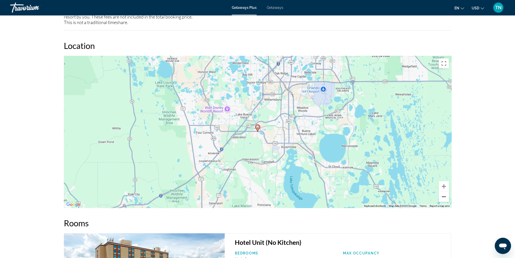
click at [446, 198] on button "Zoom out" at bounding box center [444, 197] width 10 height 10
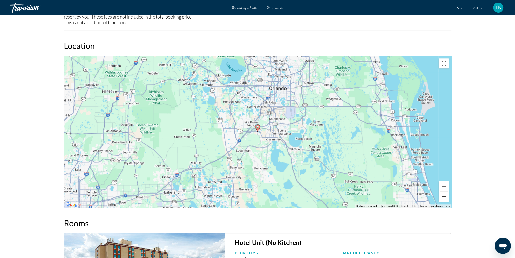
click at [446, 198] on button "Zoom out" at bounding box center [444, 197] width 10 height 10
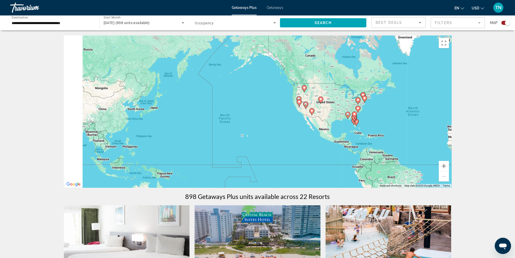
drag, startPoint x: 201, startPoint y: 106, endPoint x: 411, endPoint y: 115, distance: 210.9
click at [411, 115] on div "To activate drag with keyboard, press Alt + Enter. Once in keyboard drag state,…" at bounding box center [258, 111] width 388 height 152
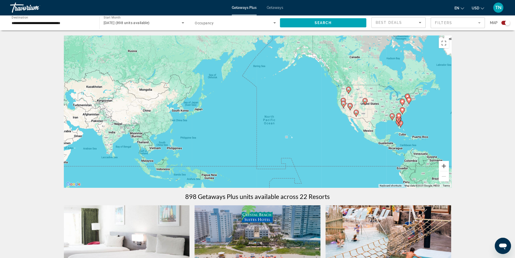
click at [446, 166] on button "Zoom in" at bounding box center [444, 166] width 10 height 10
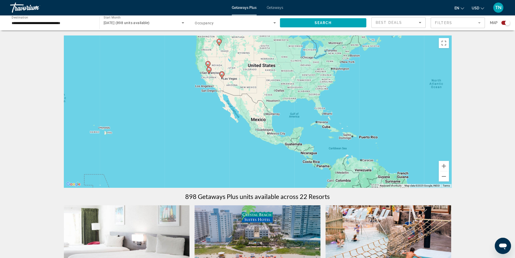
drag, startPoint x: 421, startPoint y: 132, endPoint x: 202, endPoint y: 101, distance: 221.2
click at [199, 102] on div "To activate drag with keyboard, press Alt + Enter. Once in keyboard drag state,…" at bounding box center [258, 111] width 388 height 152
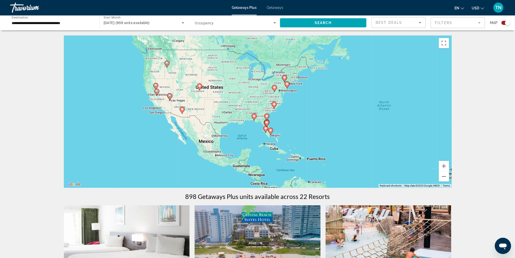
click at [264, 126] on gmp-advanced-marker "Main content" at bounding box center [266, 124] width 5 height 8
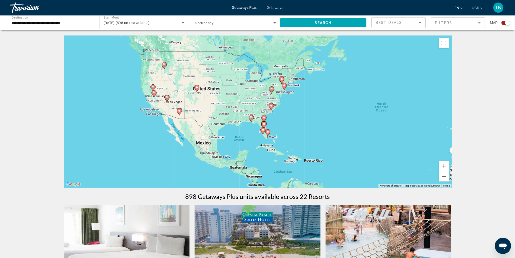
click at [445, 165] on button "Zoom in" at bounding box center [444, 166] width 10 height 10
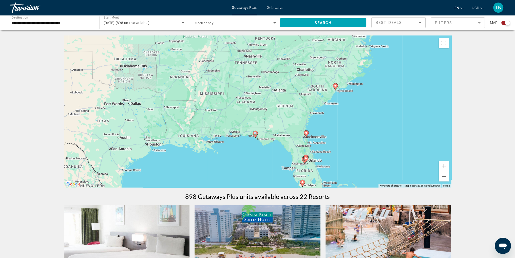
drag, startPoint x: 324, startPoint y: 137, endPoint x: 347, endPoint y: 119, distance: 29.5
click at [347, 119] on div "To activate drag with keyboard, press Alt + Enter. Once in keyboard drag state,…" at bounding box center [258, 111] width 388 height 152
click at [445, 167] on button "Zoom in" at bounding box center [444, 166] width 10 height 10
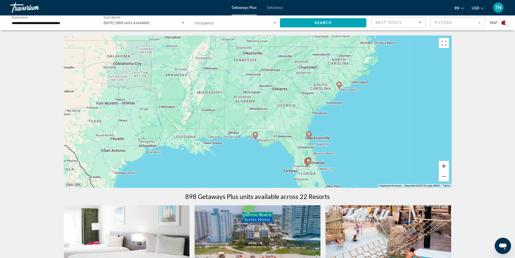
click at [445, 167] on button "Zoom in" at bounding box center [444, 166] width 10 height 10
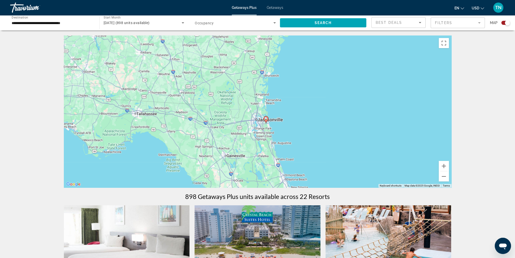
drag, startPoint x: 390, startPoint y: 154, endPoint x: 205, endPoint y: 62, distance: 206.6
click at [205, 62] on div "To activate drag with keyboard, press Alt + Enter. Once in keyboard drag state,…" at bounding box center [258, 111] width 388 height 152
click at [264, 118] on image "Main content" at bounding box center [264, 117] width 3 height 3
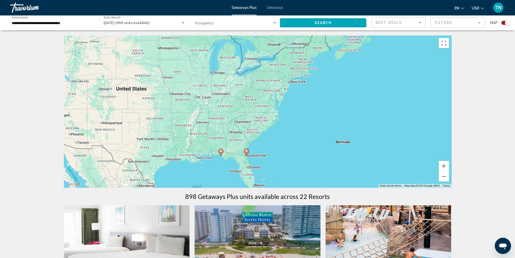
drag, startPoint x: 319, startPoint y: 93, endPoint x: 307, endPoint y: 141, distance: 49.9
click at [307, 141] on div "To activate drag with keyboard, press Alt + Enter. Once in keyboard drag state,…" at bounding box center [258, 111] width 388 height 152
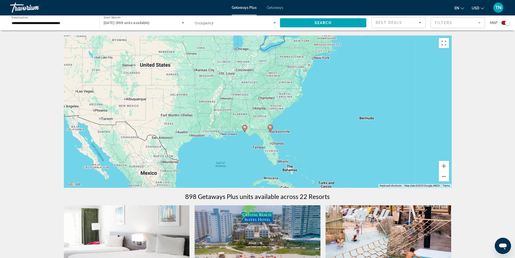
drag, startPoint x: 287, startPoint y: 140, endPoint x: 311, endPoint y: 114, distance: 36.1
click at [311, 114] on div "To activate drag with keyboard, press Alt + Enter. Once in keyboard drag state,…" at bounding box center [258, 111] width 388 height 152
click at [283, 108] on div "To activate drag with keyboard, press Alt + Enter. Once in keyboard drag state,…" at bounding box center [258, 111] width 388 height 152
click at [270, 128] on image "Main content" at bounding box center [270, 127] width 3 height 3
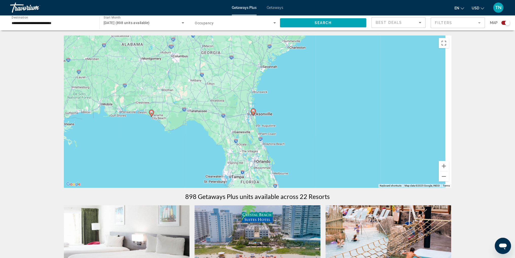
drag, startPoint x: 329, startPoint y: 158, endPoint x: 273, endPoint y: 79, distance: 96.6
click at [273, 79] on div "To activate drag with keyboard, press Alt + Enter. Once in keyboard drag state,…" at bounding box center [258, 111] width 388 height 152
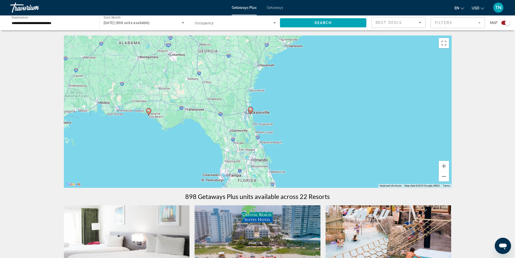
click at [249, 109] on image "Main content" at bounding box center [250, 109] width 3 height 3
type input "**********"
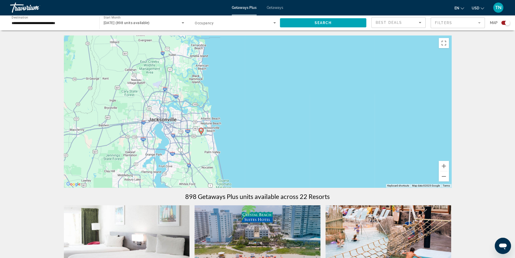
click at [202, 132] on icon "Main content" at bounding box center [201, 131] width 5 height 7
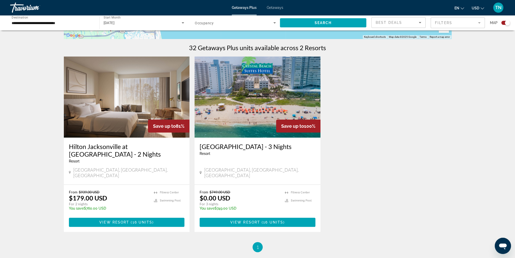
scroll to position [152, 0]
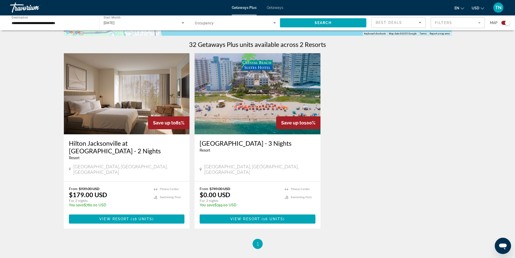
click at [131, 100] on img "Main content" at bounding box center [127, 93] width 126 height 81
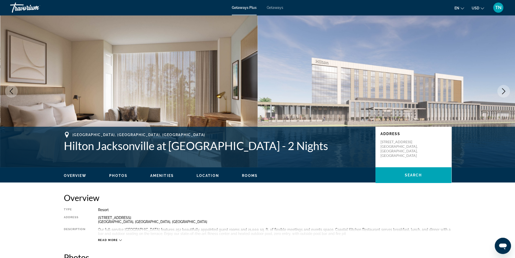
click at [504, 92] on icon "Next image" at bounding box center [503, 91] width 3 height 6
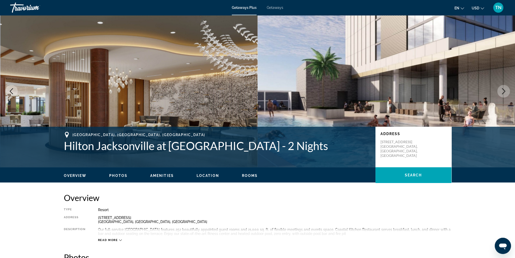
click at [504, 92] on icon "Next image" at bounding box center [503, 91] width 3 height 6
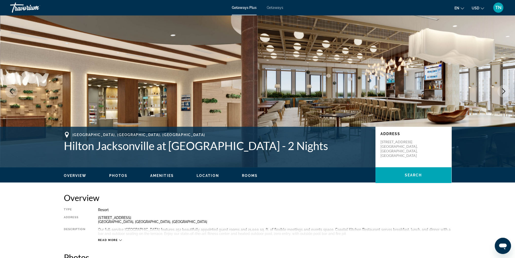
click at [504, 92] on icon "Next image" at bounding box center [503, 91] width 3 height 6
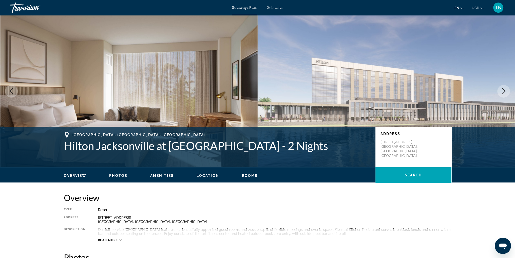
click at [504, 92] on icon "Next image" at bounding box center [503, 91] width 3 height 6
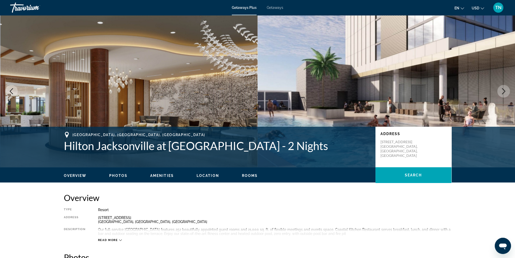
click at [504, 92] on icon "Next image" at bounding box center [503, 91] width 3 height 6
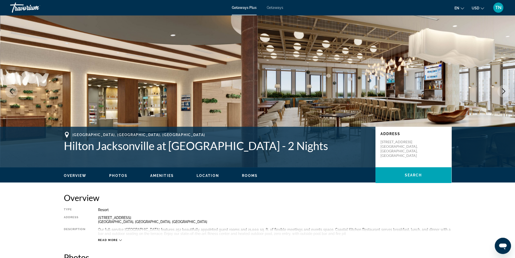
click at [504, 92] on icon "Next image" at bounding box center [503, 91] width 3 height 6
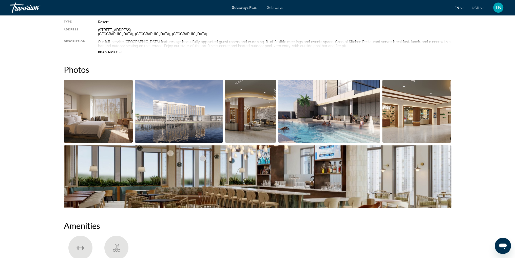
scroll to position [228, 0]
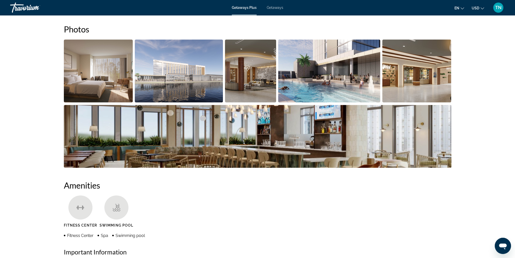
click at [105, 74] on img "Open full-screen image slider" at bounding box center [98, 71] width 69 height 63
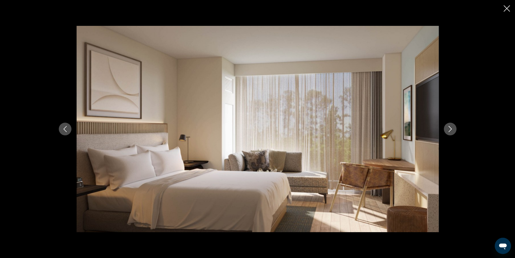
click at [449, 129] on icon "Next image" at bounding box center [450, 129] width 6 height 6
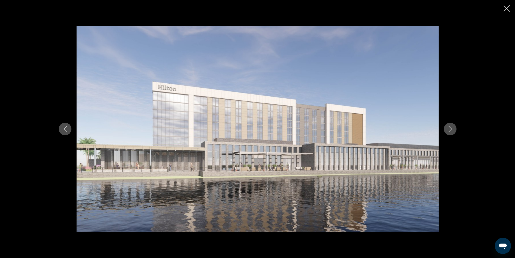
click at [449, 129] on icon "Next image" at bounding box center [450, 129] width 6 height 6
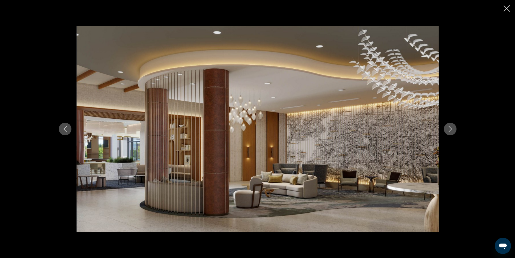
click at [449, 129] on icon "Next image" at bounding box center [450, 129] width 6 height 6
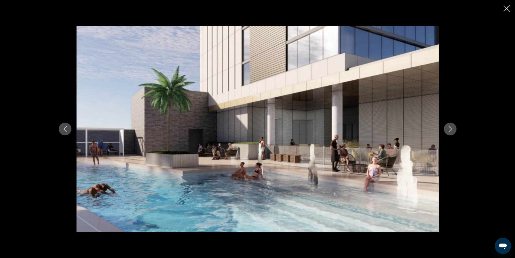
click at [449, 129] on icon "Next image" at bounding box center [450, 129] width 6 height 6
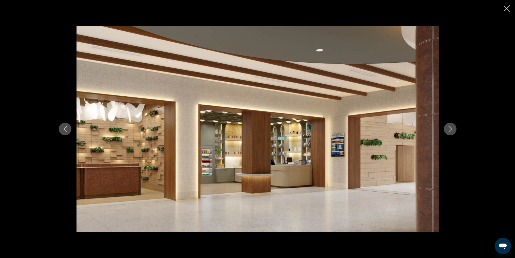
click at [449, 129] on icon "Next image" at bounding box center [450, 129] width 6 height 6
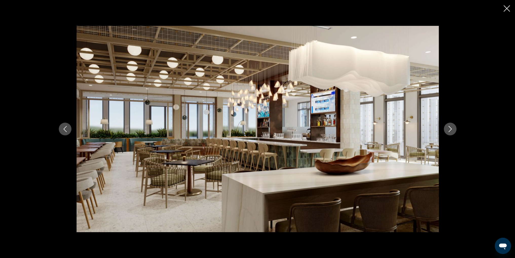
click at [449, 129] on icon "Next image" at bounding box center [450, 129] width 6 height 6
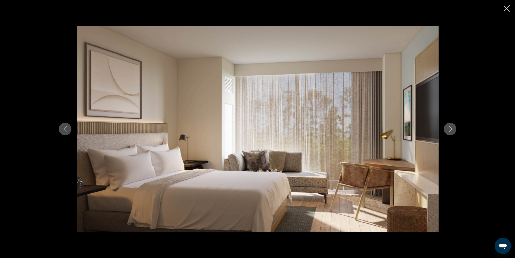
click at [449, 129] on icon "Next image" at bounding box center [450, 129] width 6 height 6
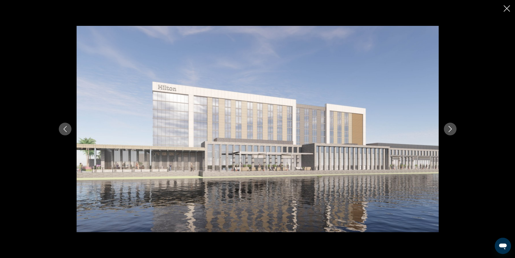
click at [509, 10] on icon "Close slideshow" at bounding box center [507, 8] width 6 height 6
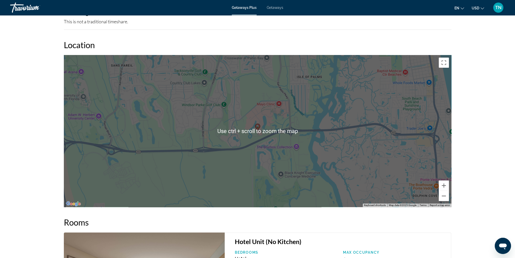
scroll to position [482, 0]
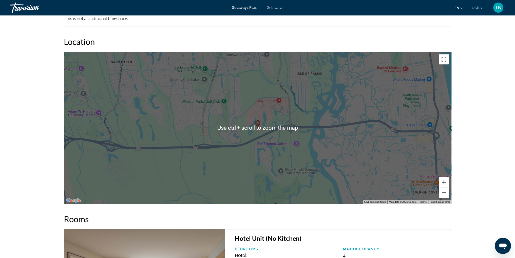
click at [444, 182] on button "Zoom in" at bounding box center [444, 182] width 10 height 10
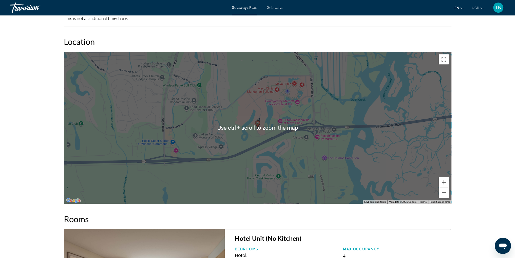
click at [444, 182] on button "Zoom in" at bounding box center [444, 182] width 10 height 10
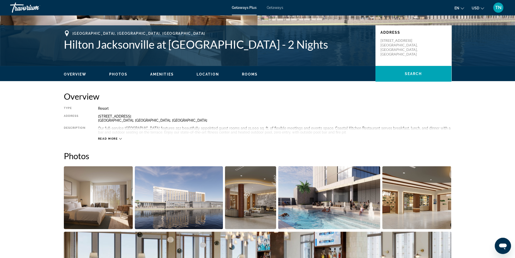
scroll to position [25, 0]
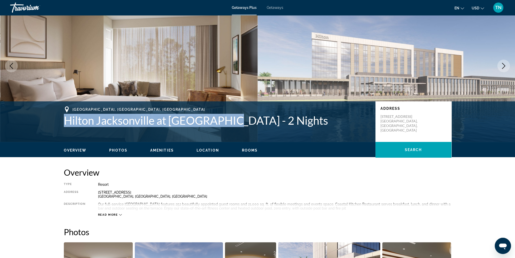
drag, startPoint x: 66, startPoint y: 122, endPoint x: 227, endPoint y: 124, distance: 160.7
click at [227, 124] on h1 "Hilton Jacksonville at Mayo Clinic - 2 Nights" at bounding box center [217, 120] width 307 height 13
copy h1 "Hilton Jacksonville at Mayo Clinic"
click at [114, 215] on span "Read more" at bounding box center [108, 214] width 20 height 3
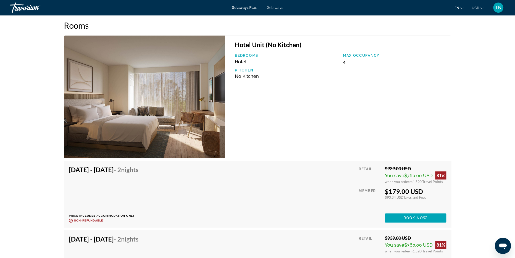
scroll to position [735, 0]
